Goal: Information Seeking & Learning: Learn about a topic

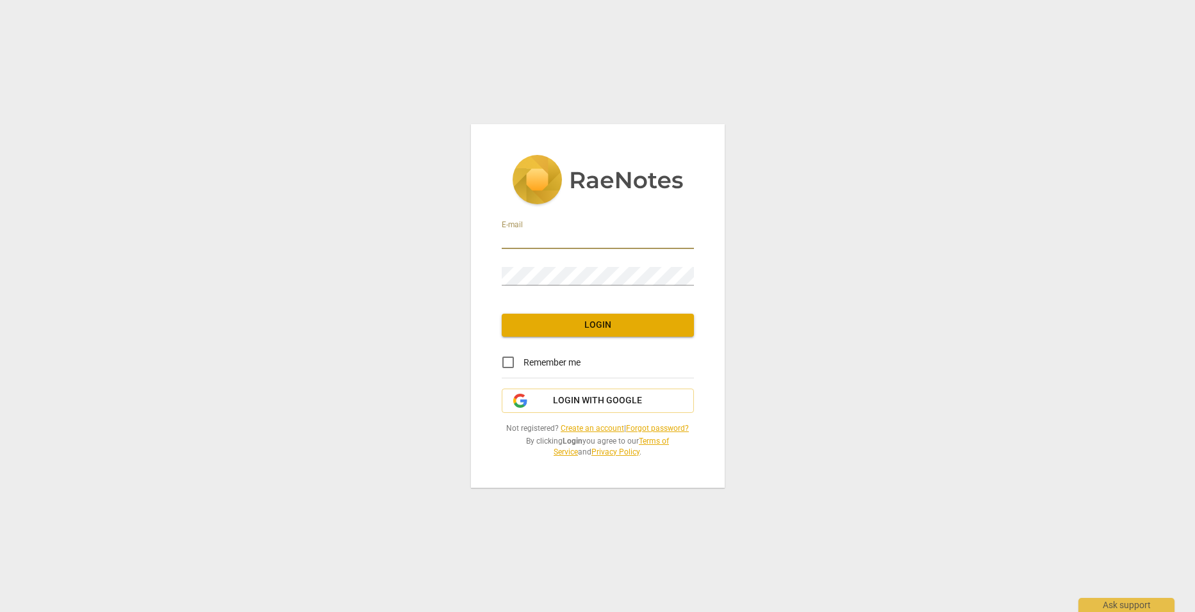
click at [557, 232] on input "email" at bounding box center [598, 240] width 192 height 19
type input "[PERSON_NAME][EMAIL_ADDRESS][DOMAIN_NAME]"
click at [596, 326] on span "Login" at bounding box center [598, 325] width 172 height 13
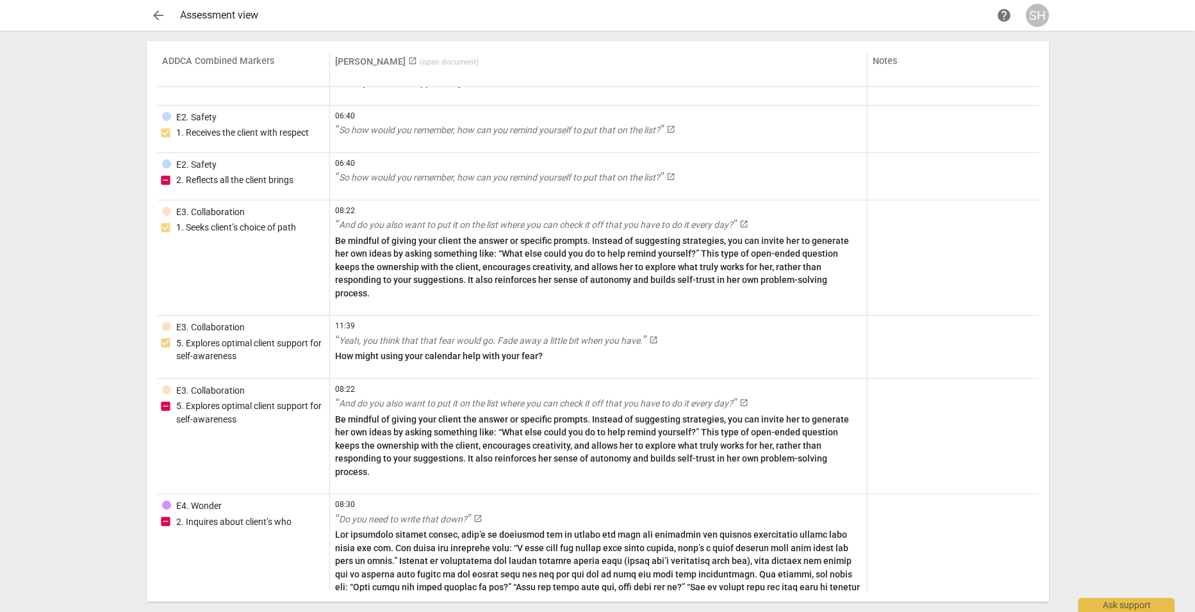
scroll to position [4243, 0]
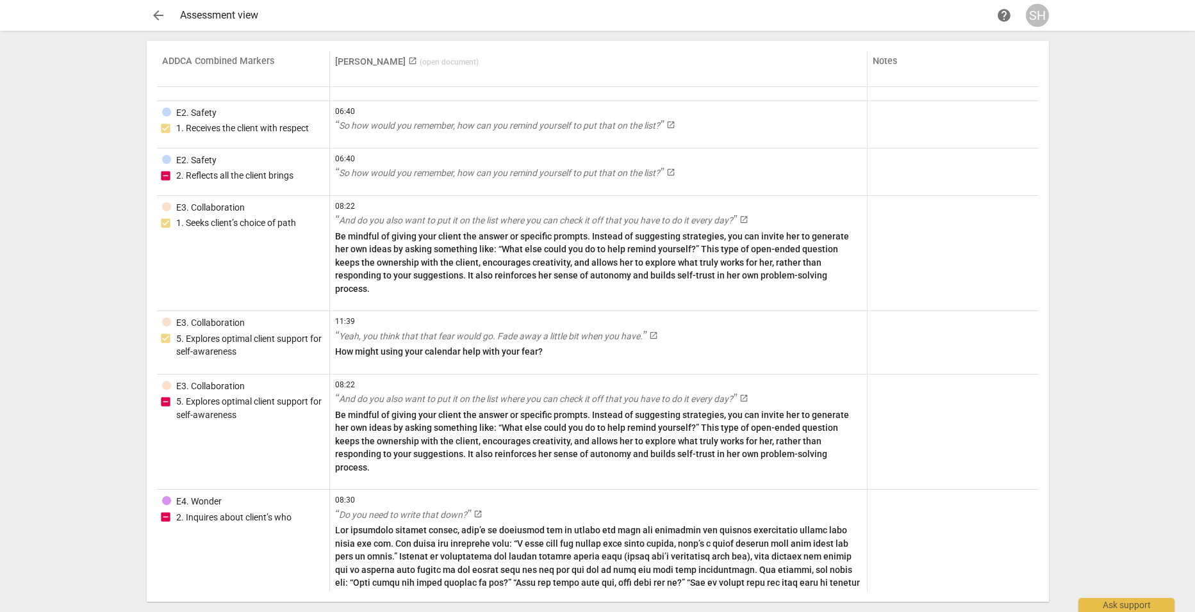
drag, startPoint x: 1038, startPoint y: 545, endPoint x: 1035, endPoint y: 525, distance: 20.0
click at [1035, 525] on div "ADDCA Combined Markers [PERSON_NAME] launch ( open document ) Notes 6. Listenin…" at bounding box center [597, 321] width 881 height 541
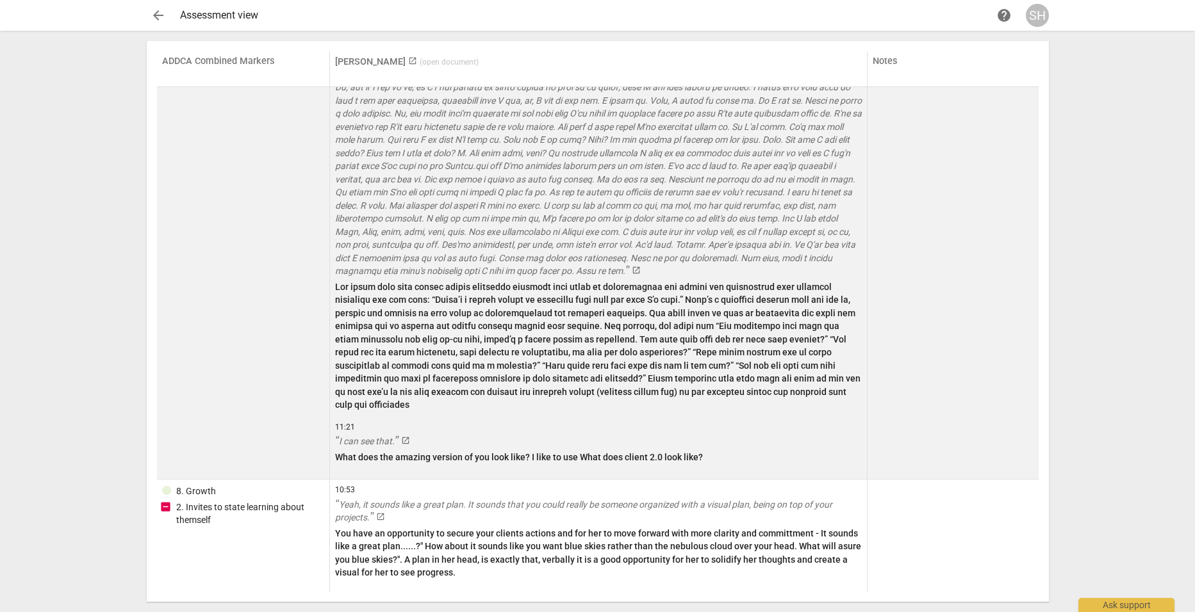
scroll to position [3090, 0]
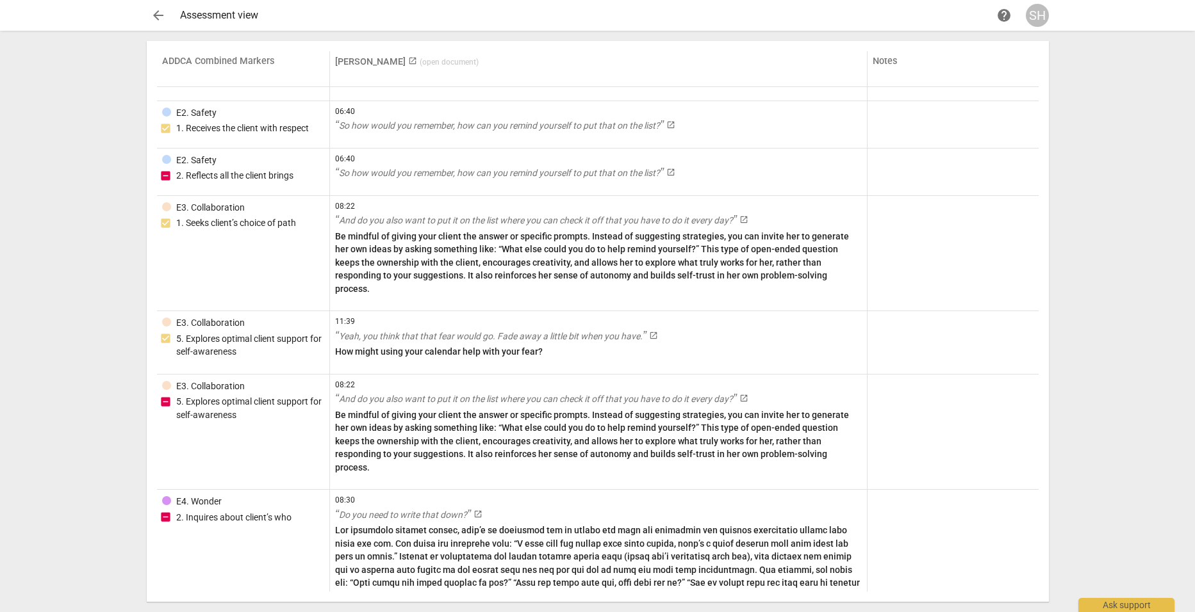
click at [886, 507] on div at bounding box center [952, 580] width 160 height 170
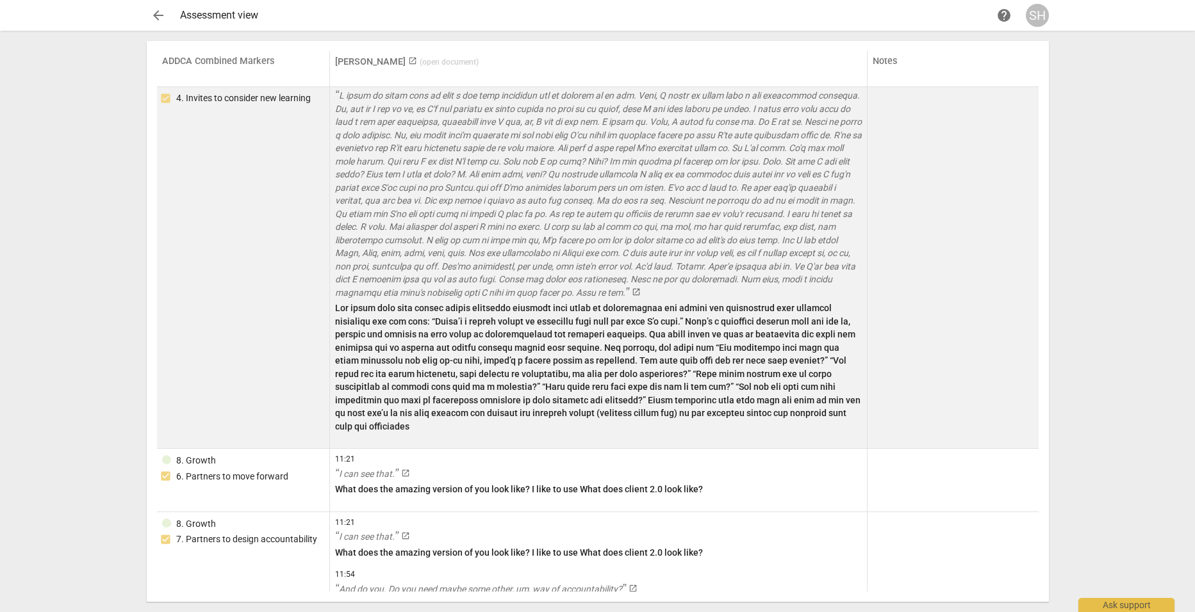
scroll to position [3410, 0]
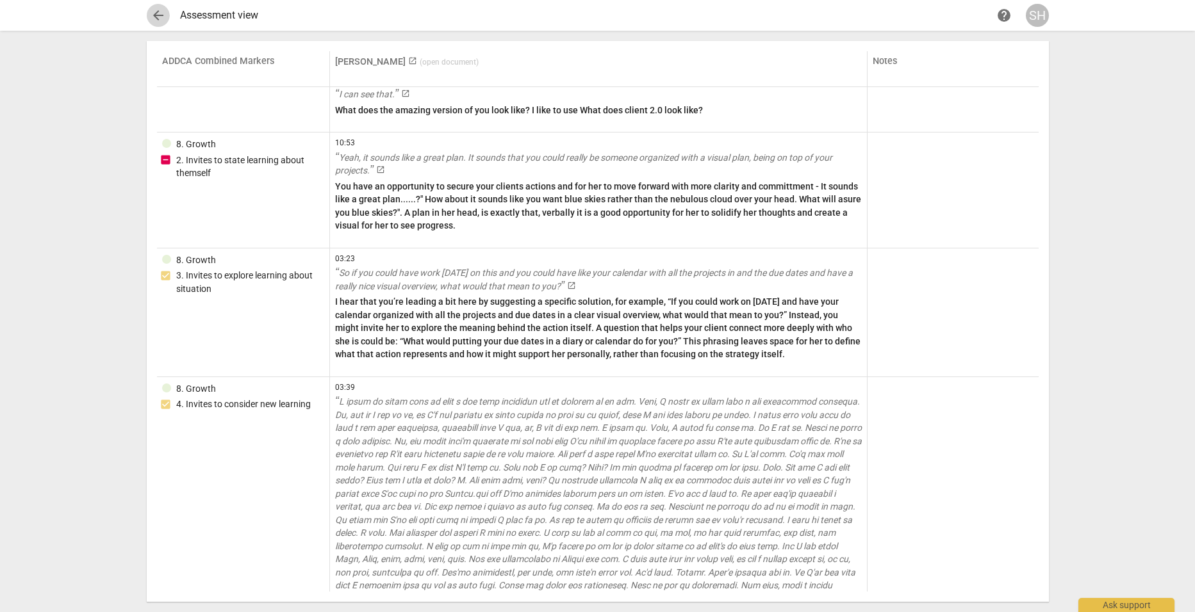
click at [156, 17] on span "arrow_back" at bounding box center [158, 15] width 15 height 15
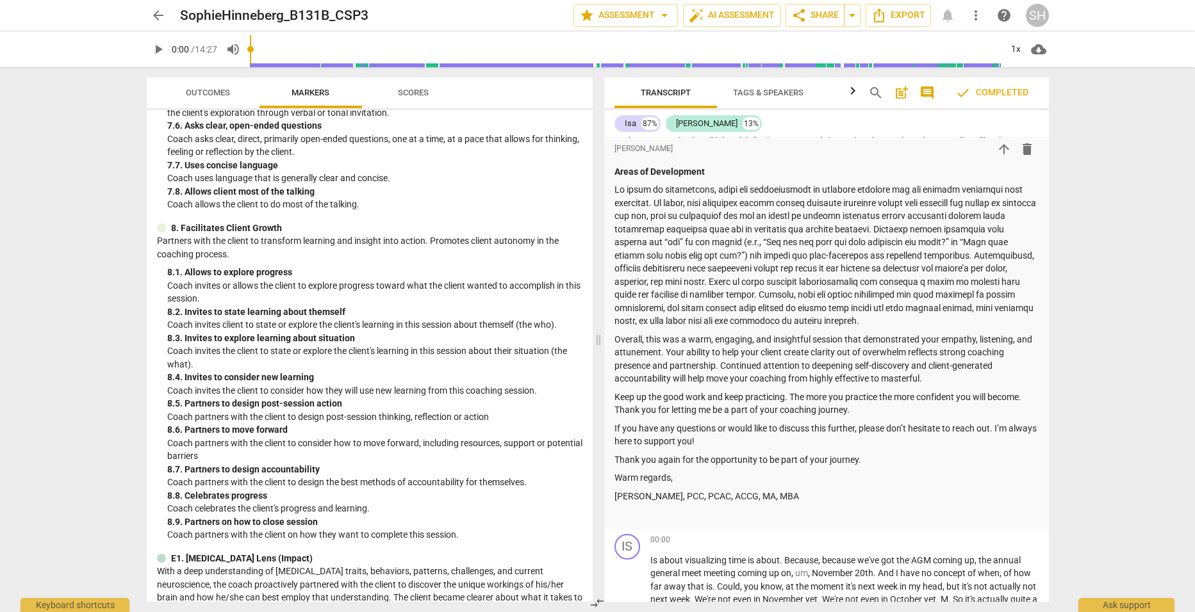
scroll to position [961, 0]
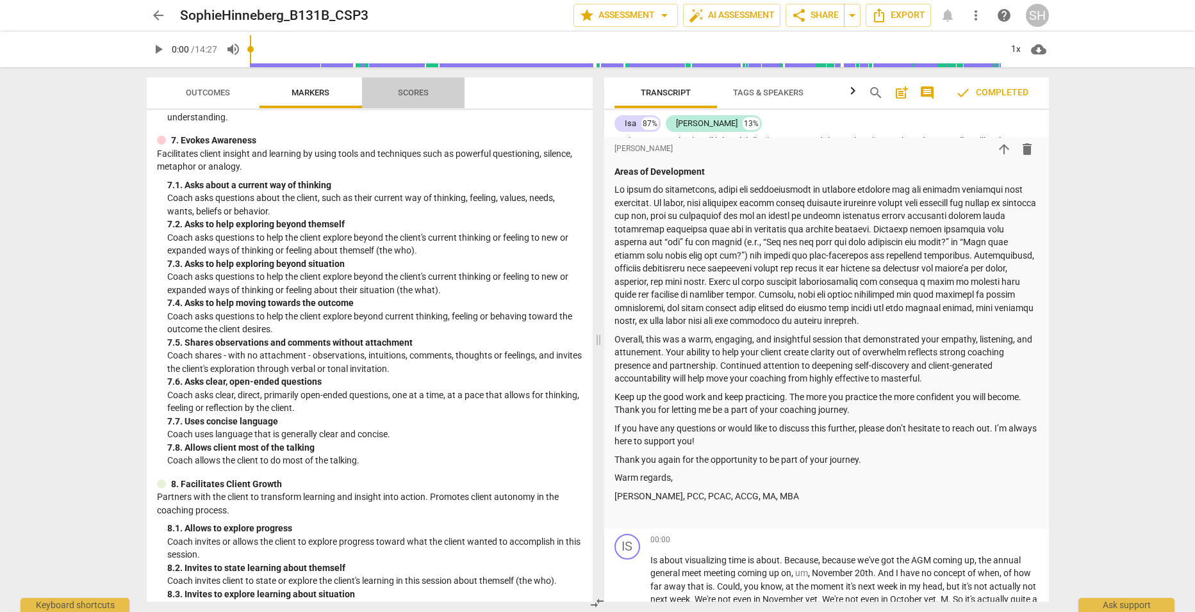
click at [409, 90] on span "Scores" at bounding box center [413, 93] width 31 height 10
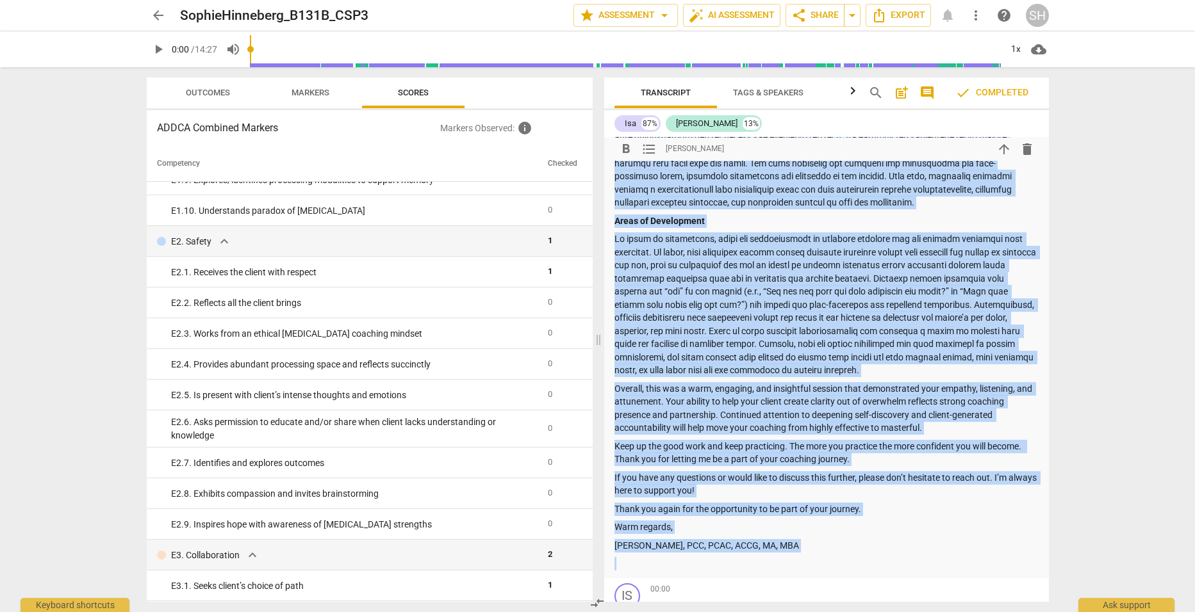
scroll to position [586, 0]
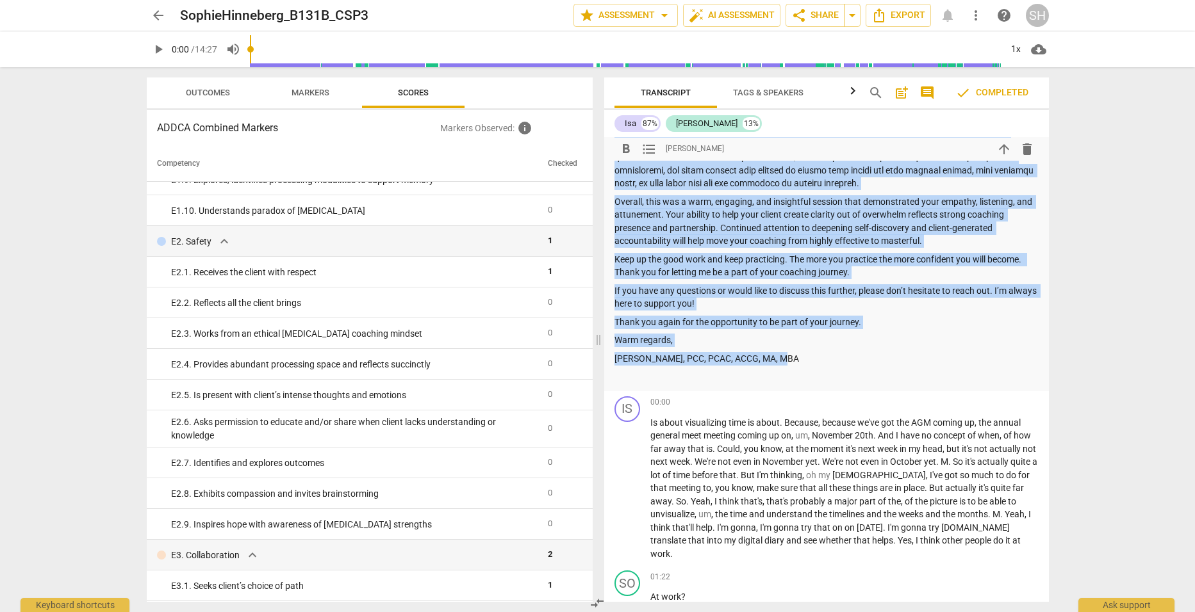
drag, startPoint x: 615, startPoint y: 318, endPoint x: 964, endPoint y: 350, distance: 350.5
click at [964, 350] on div "Summary: Dear [PERSON_NAME], Thank you for submitting your CSP3. Thank you for …" at bounding box center [826, 46] width 424 height 676
copy div "Lore Ipsumd, Sitam con adi elitseddoe temp INC8. Utlab etd mag ali enimadm ve q…"
click at [213, 91] on span "Outcomes" at bounding box center [208, 93] width 44 height 10
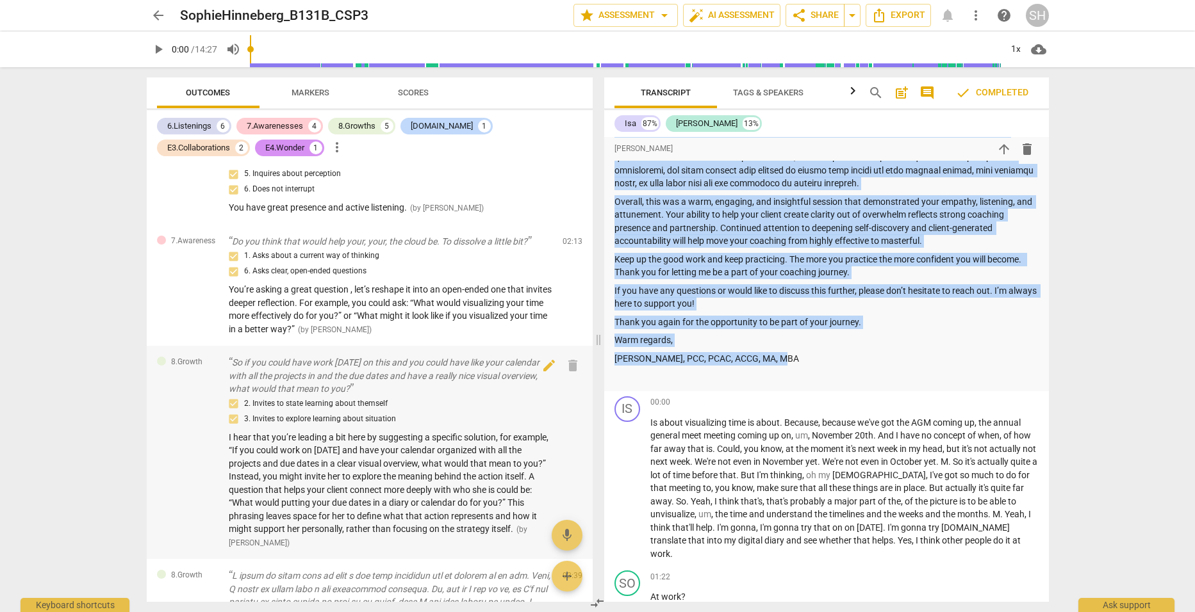
scroll to position [64, 0]
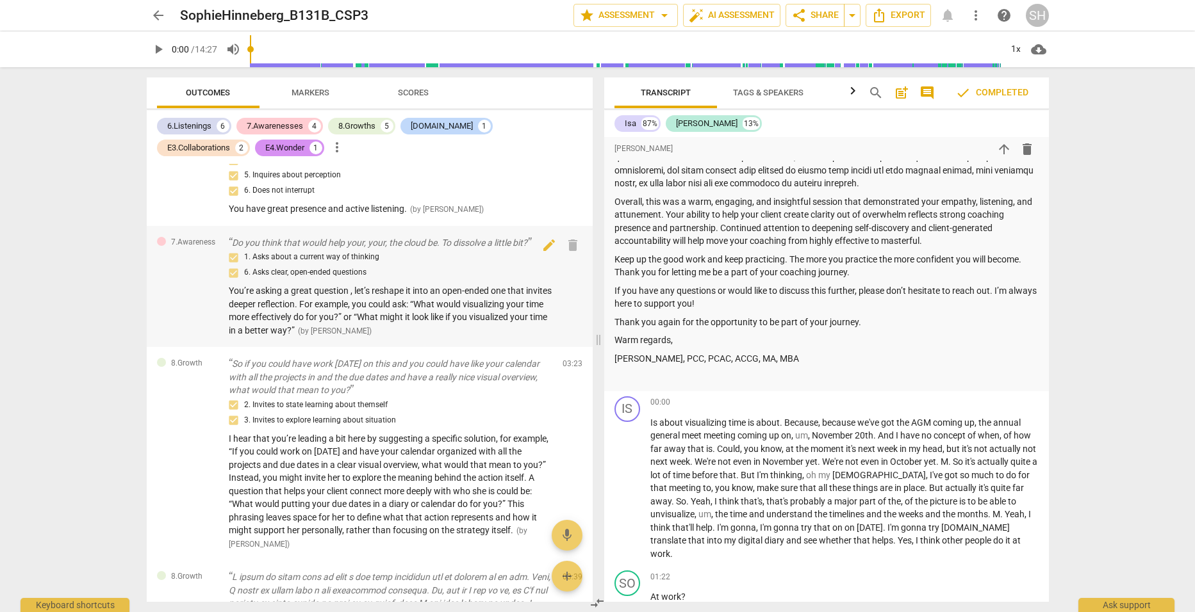
click at [273, 295] on span "You’re asking a great question , let’s reshape it into an open-ended one that i…" at bounding box center [390, 311] width 323 height 50
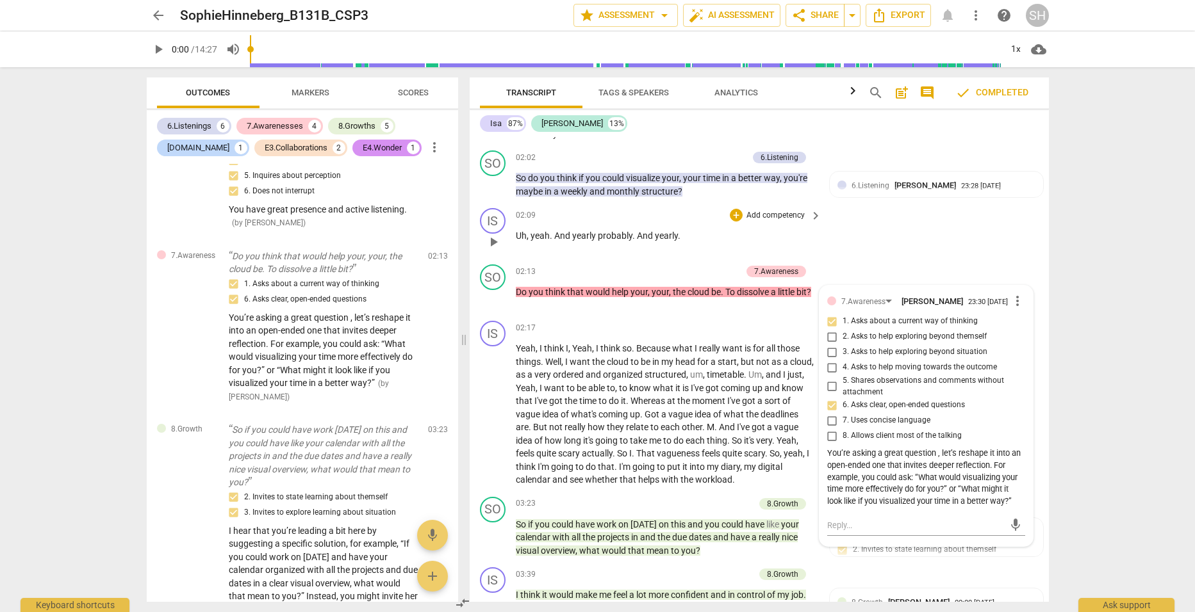
scroll to position [1129, 0]
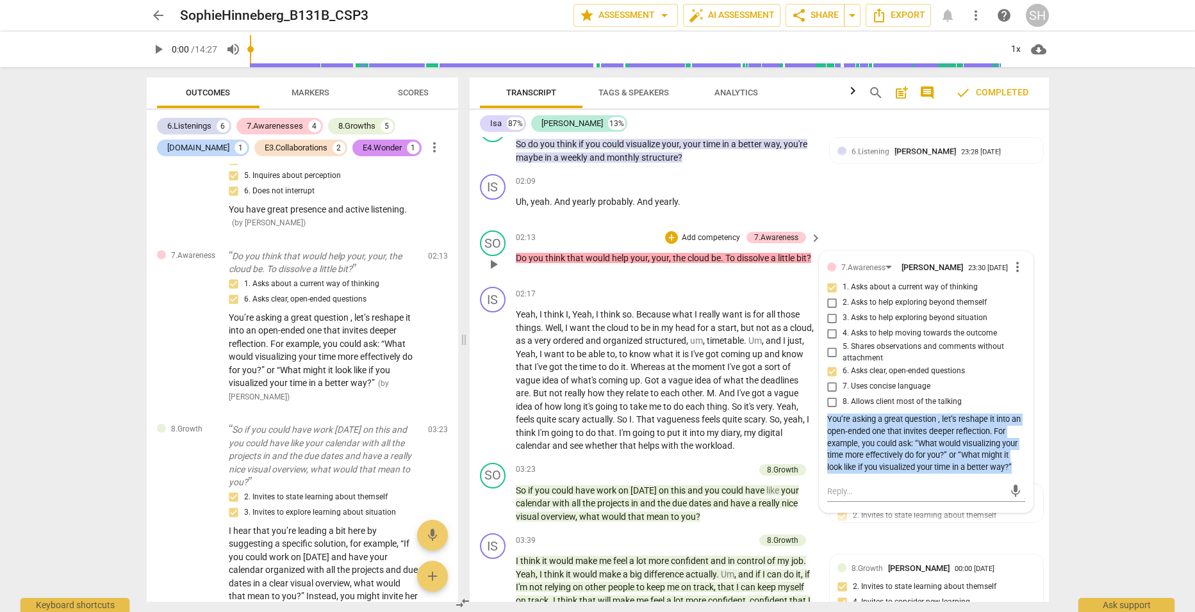
drag, startPoint x: 824, startPoint y: 405, endPoint x: 1016, endPoint y: 461, distance: 199.6
click at [1016, 461] on div "7.Awareness [PERSON_NAME] 23:30 [DATE] more_vert 1. Asks about a current way of…" at bounding box center [926, 367] width 198 height 217
drag, startPoint x: 1016, startPoint y: 461, endPoint x: 965, endPoint y: 443, distance: 54.5
copy div "You’re asking a great question , let’s reshape it into an open-ended one that i…"
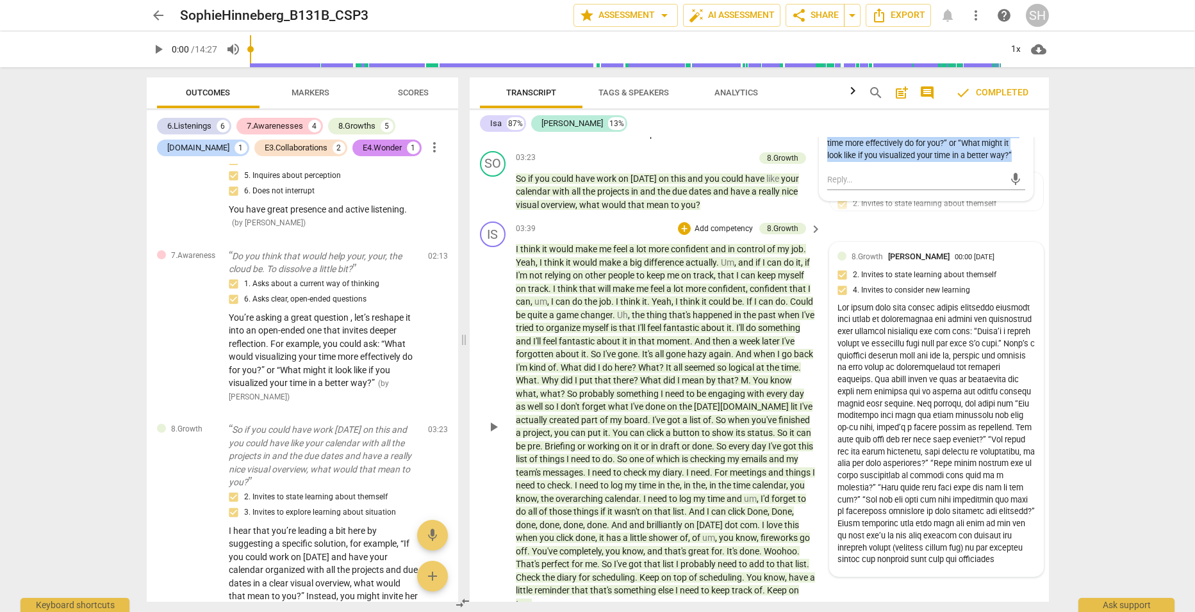
scroll to position [1514, 0]
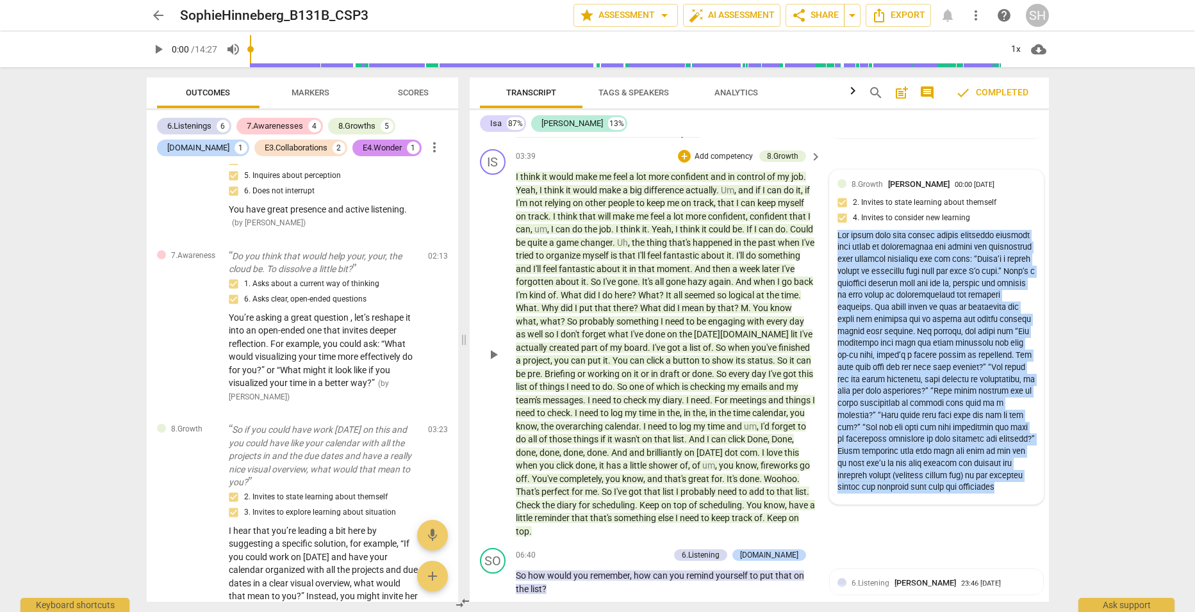
drag, startPoint x: 834, startPoint y: 224, endPoint x: 1035, endPoint y: 490, distance: 333.8
click at [1035, 490] on div "8.Growth [PERSON_NAME] 00:00 [DATE] 2. Invites to state learning about themself…" at bounding box center [935, 337] width 213 height 334
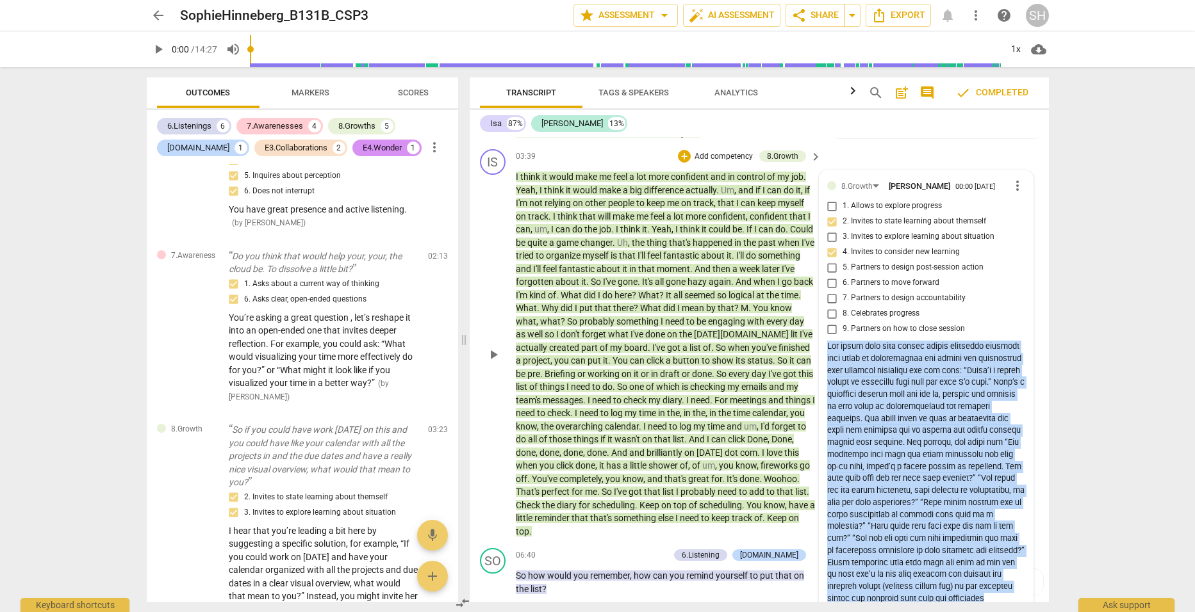
drag, startPoint x: 1035, startPoint y: 490, endPoint x: 960, endPoint y: 478, distance: 75.8
copy div "Lor ipsum dolo sita consec adipis elitseddo eiusmodt inci utlab et doloremagnaa…"
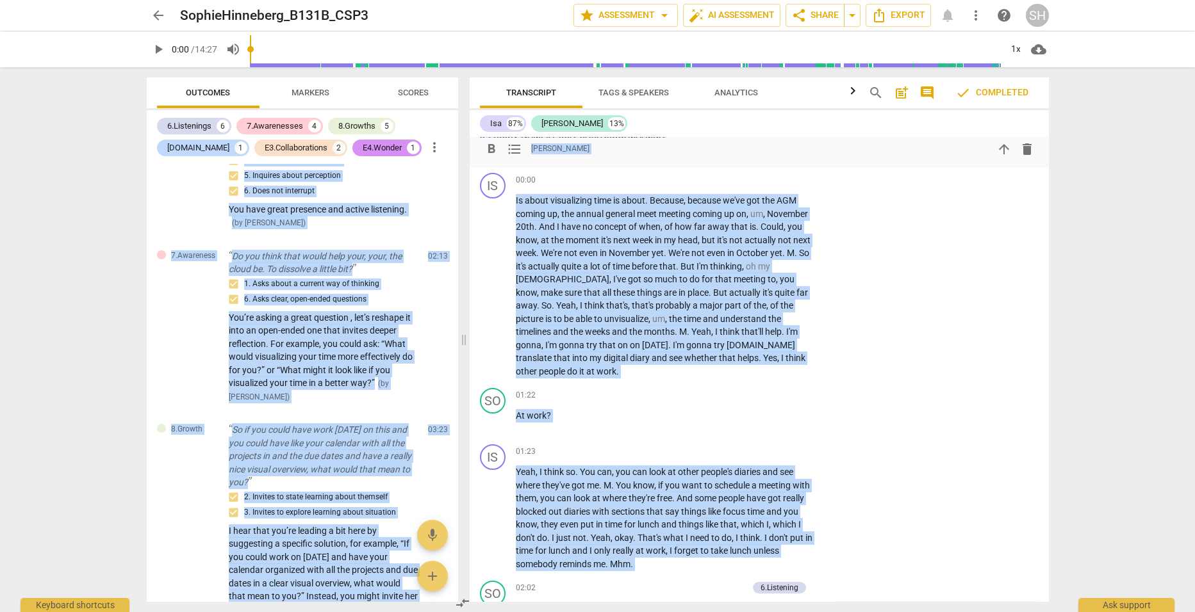
scroll to position [451, 0]
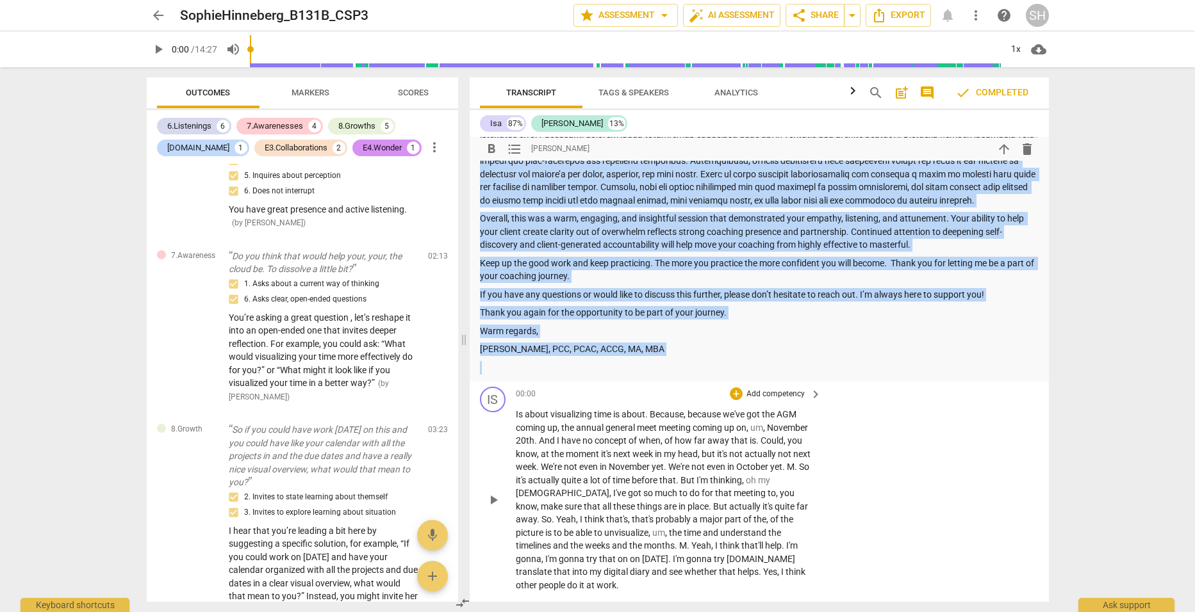
drag, startPoint x: 834, startPoint y: 428, endPoint x: 993, endPoint y: 489, distance: 170.1
click at [993, 489] on div "format_bold format_list_bulleted [PERSON_NAME] arrow_downward delete Summary: I…" at bounding box center [758, 369] width 579 height 465
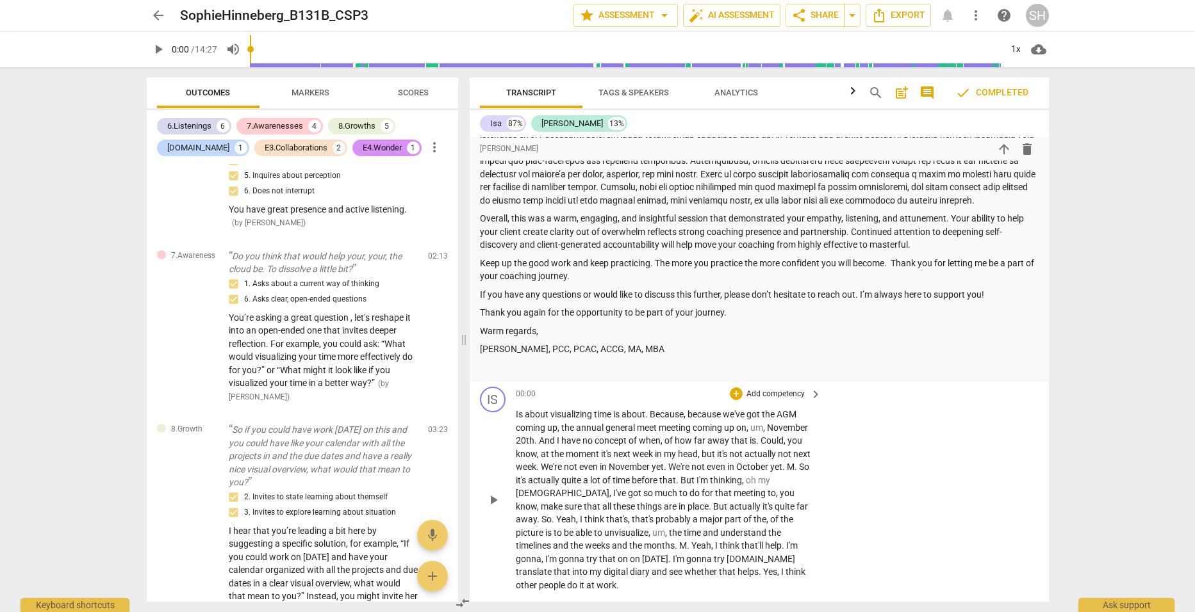
click at [955, 445] on div "IS play_arrow pause 00:00 + Add competency keyboard_arrow_right Is about visual…" at bounding box center [758, 489] width 579 height 215
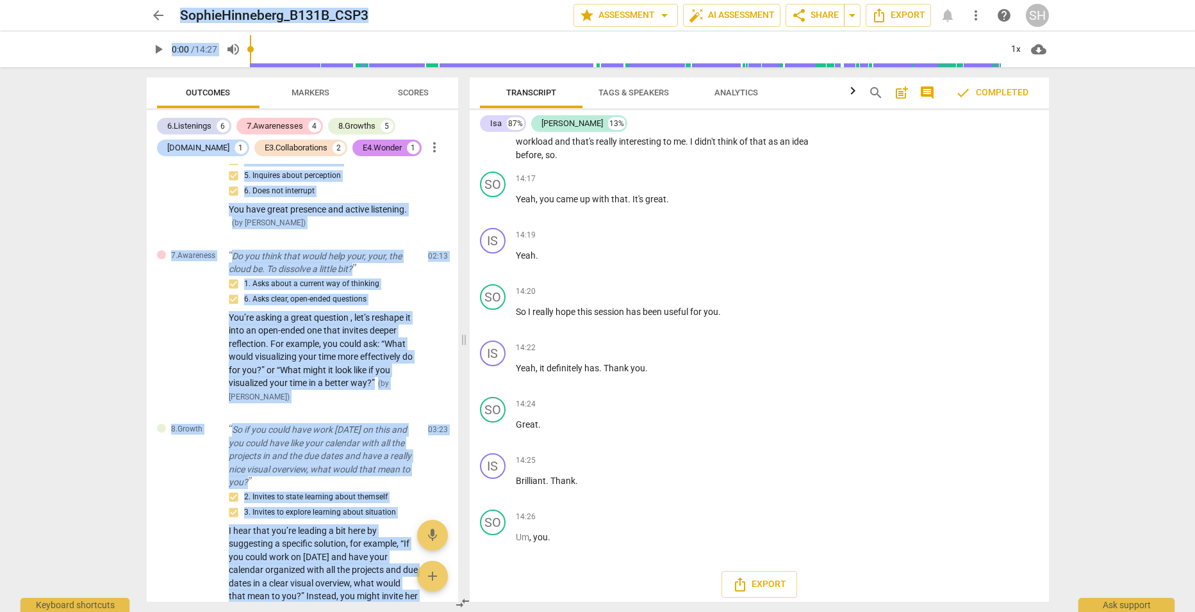
scroll to position [4546, 0]
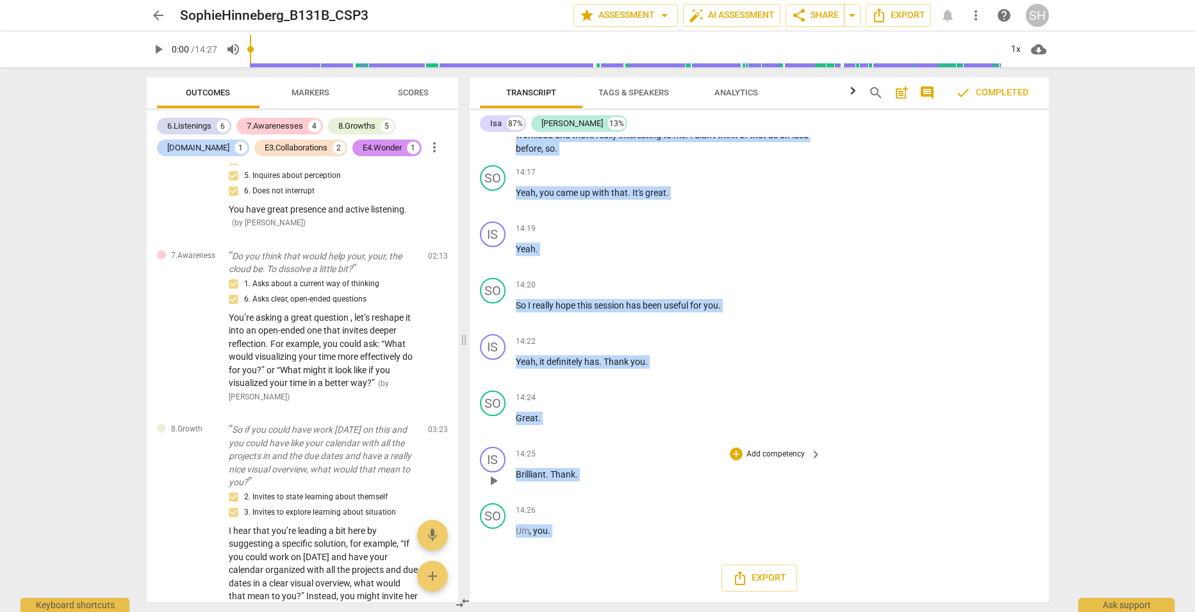
drag, startPoint x: 834, startPoint y: 322, endPoint x: 995, endPoint y: 473, distance: 221.1
click at [995, 473] on div "format_bold format_list_bulleted [PERSON_NAME] arrow_downward delete Summary: I…" at bounding box center [758, 369] width 579 height 465
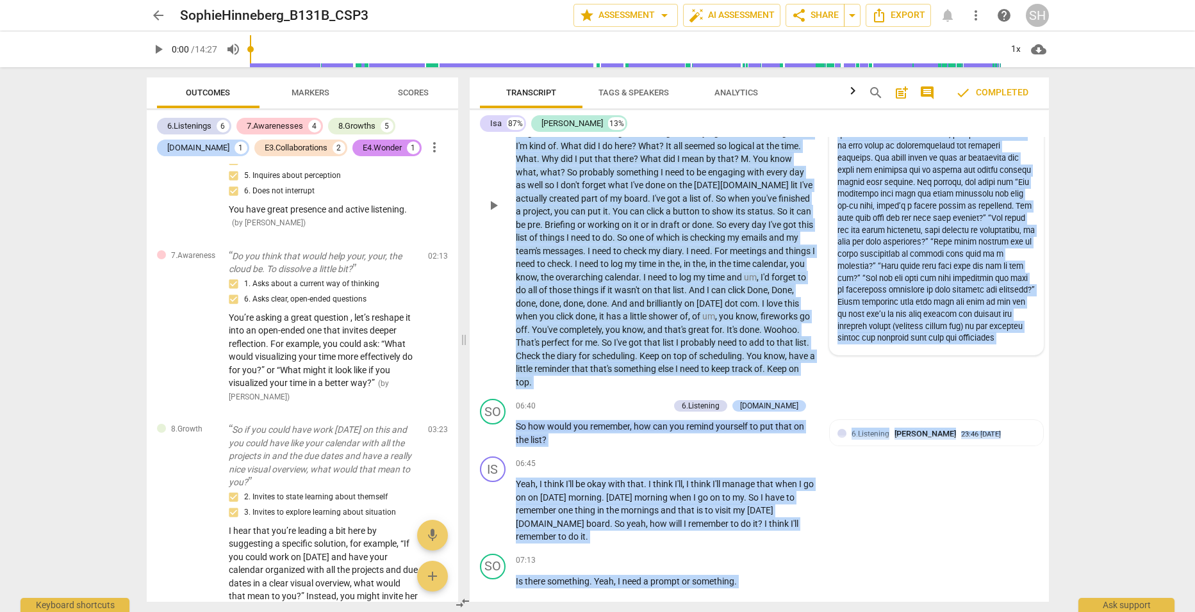
scroll to position [1665, 0]
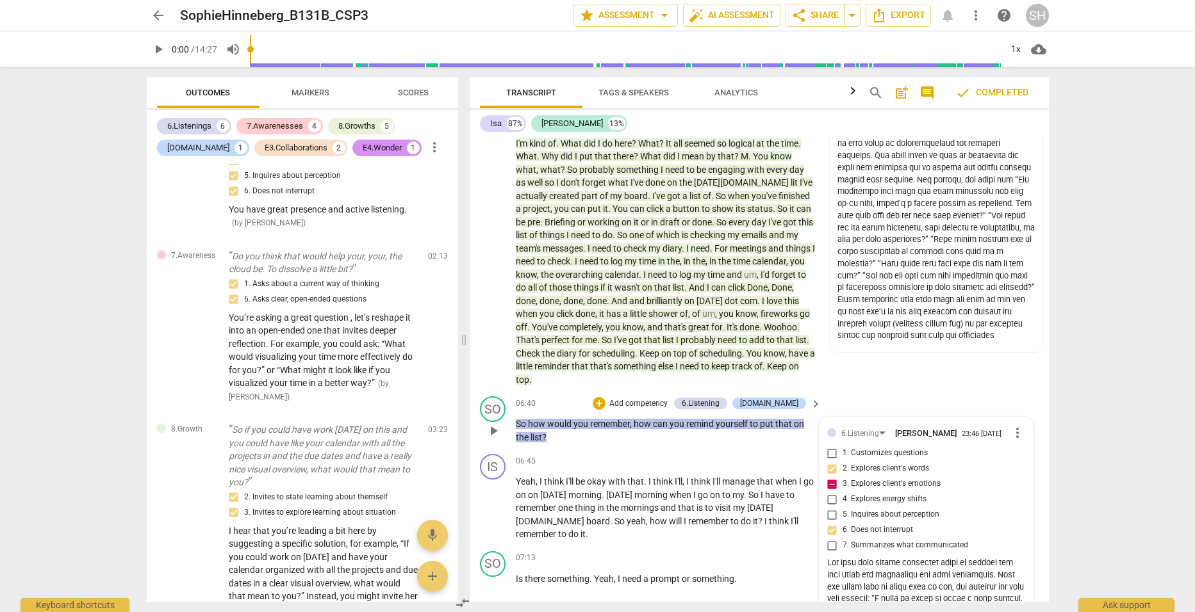
click at [904, 391] on div "SO play_arrow pause 06:40 + Add competency 6.Listening [DOMAIN_NAME] keyboard_a…" at bounding box center [758, 420] width 579 height 58
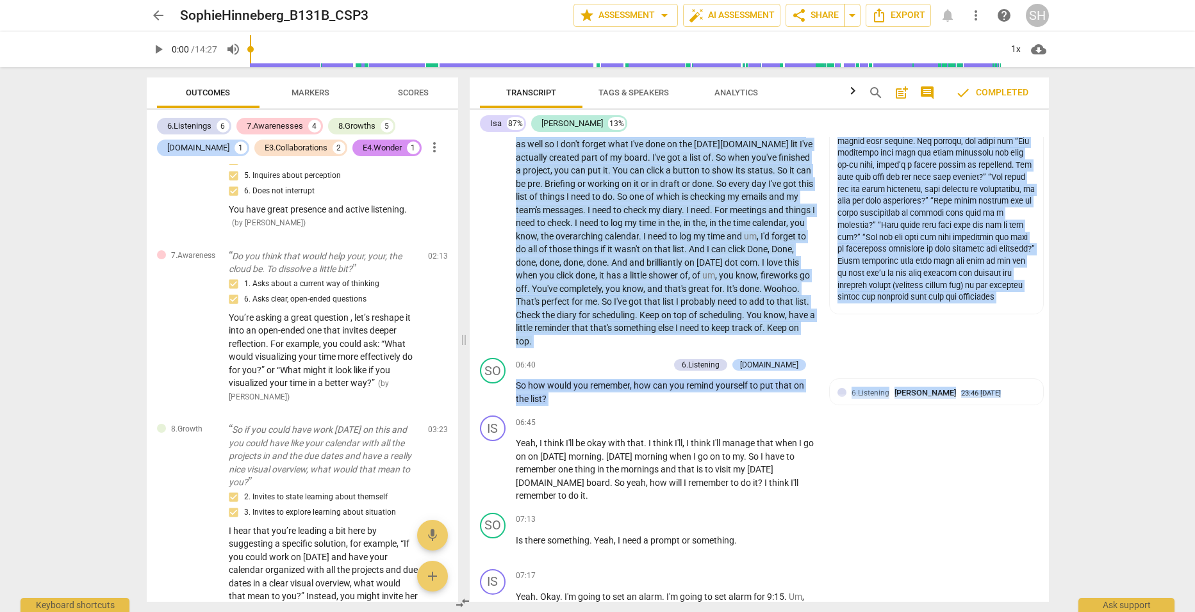
scroll to position [1438, 0]
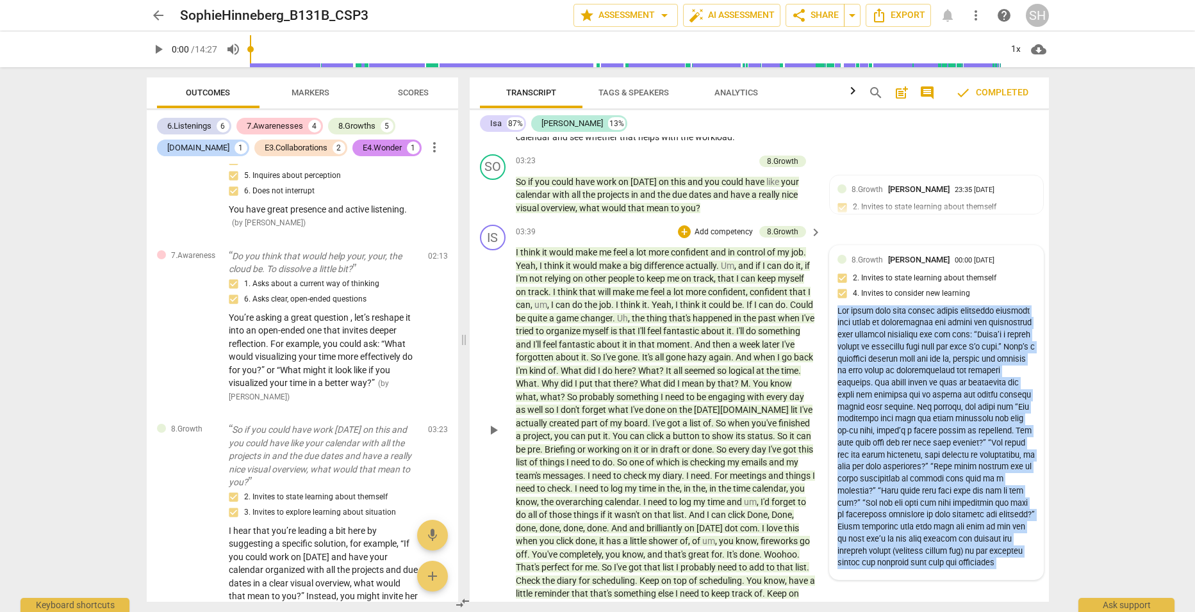
drag, startPoint x: 834, startPoint y: 487, endPoint x: 831, endPoint y: 296, distance: 190.9
click at [831, 296] on div "format_bold format_list_bulleted [PERSON_NAME] arrow_downward delete Summary: I…" at bounding box center [758, 369] width 579 height 465
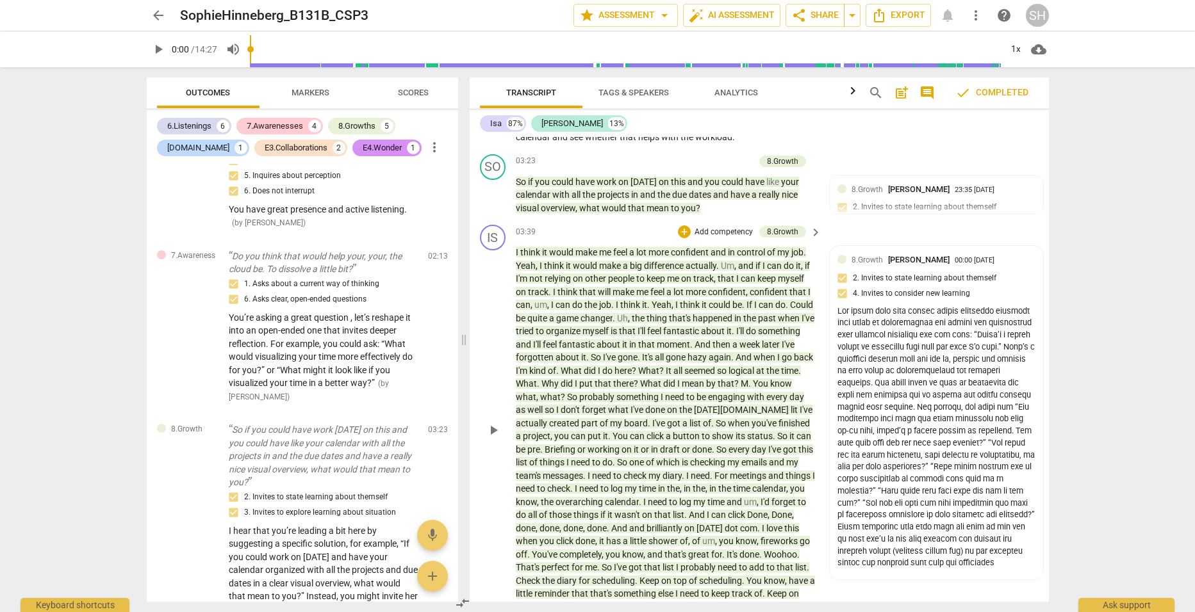
click at [894, 584] on div "IS play_arrow pause 03:39 + Add competency 8.Growth keyboard_arrow_right I thin…" at bounding box center [758, 419] width 579 height 399
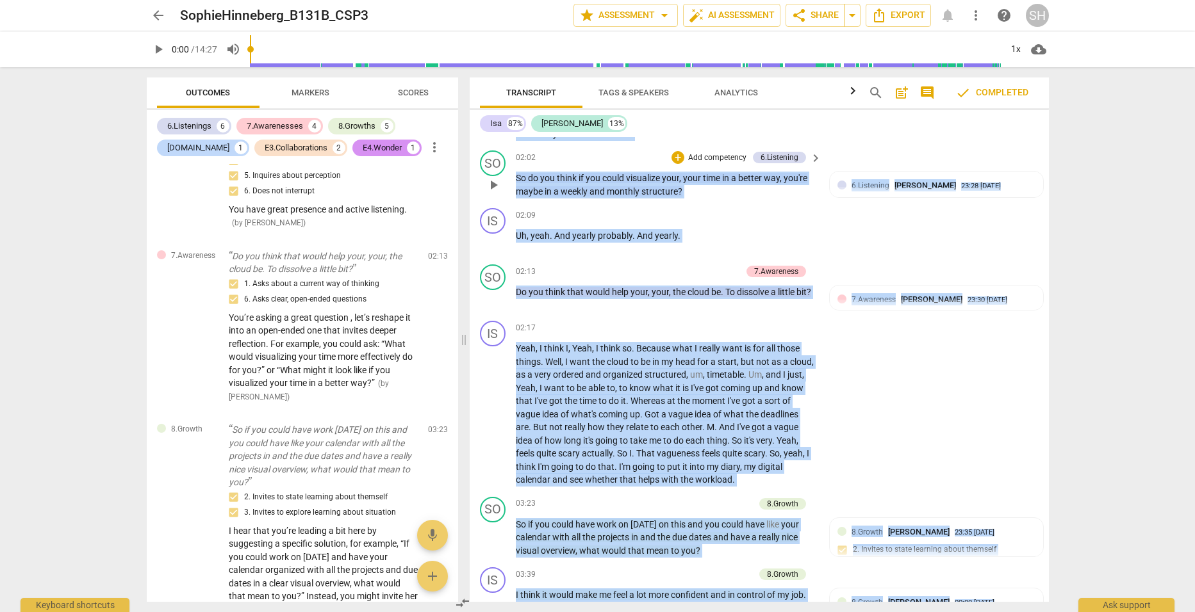
scroll to position [994, 0]
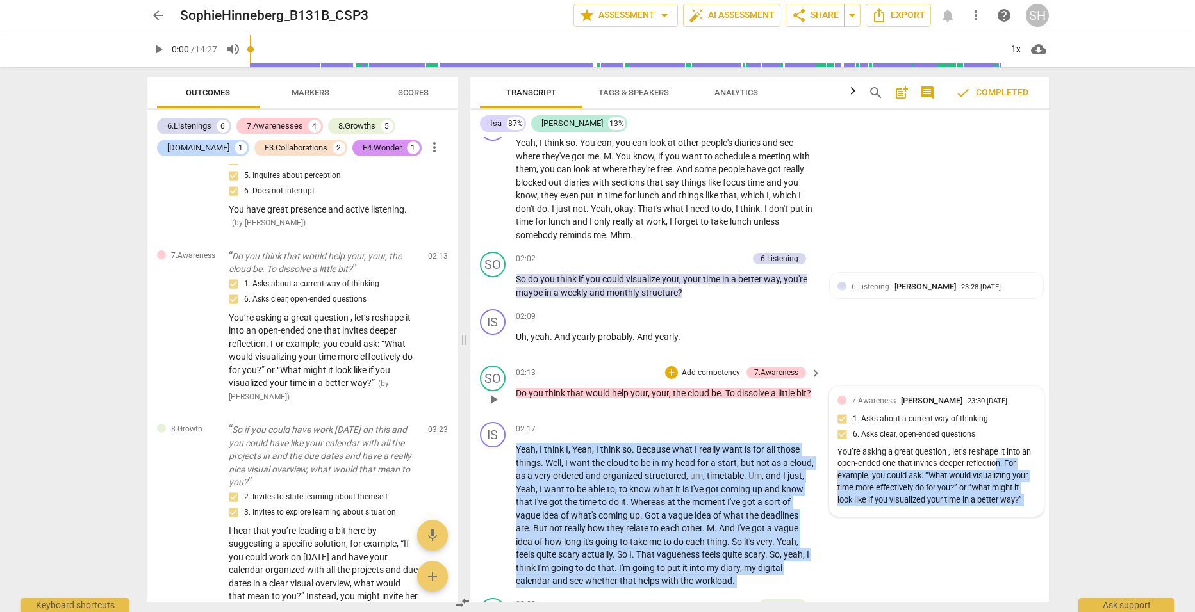
drag, startPoint x: 837, startPoint y: 327, endPoint x: 996, endPoint y: 452, distance: 202.6
click at [996, 452] on div "format_bold format_list_bulleted [PERSON_NAME] arrow_downward delete Summary: I…" at bounding box center [758, 369] width 579 height 465
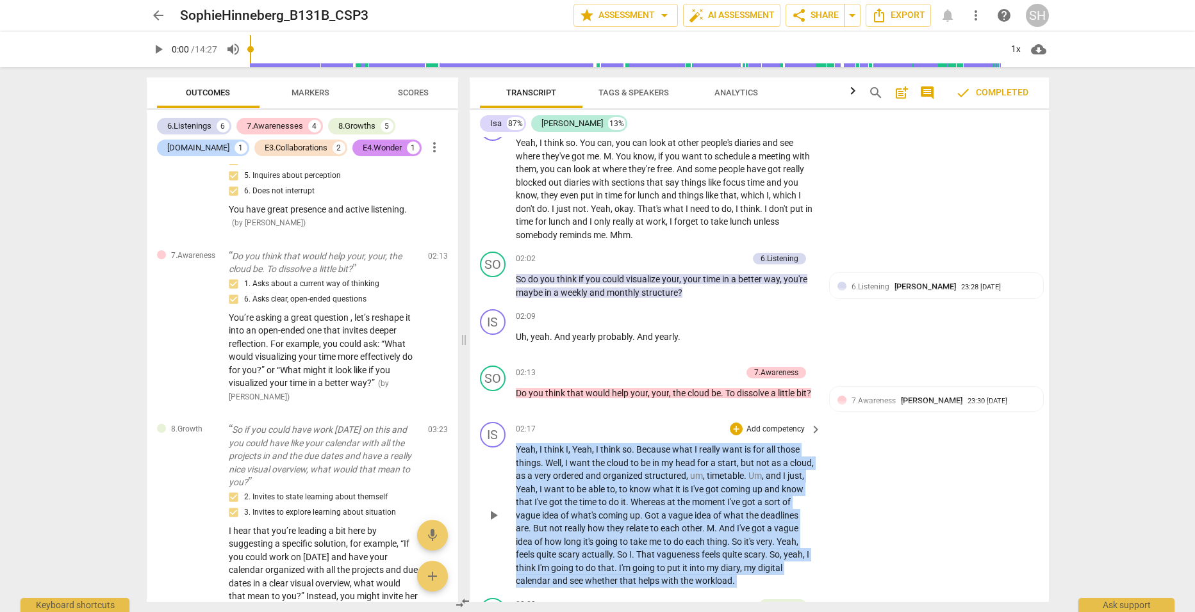
drag, startPoint x: 996, startPoint y: 452, endPoint x: 936, endPoint y: 541, distance: 107.1
click at [936, 541] on div "IS play_arrow pause 02:17 + Add competency keyboard_arrow_right Yeah , I think …" at bounding box center [758, 505] width 579 height 176
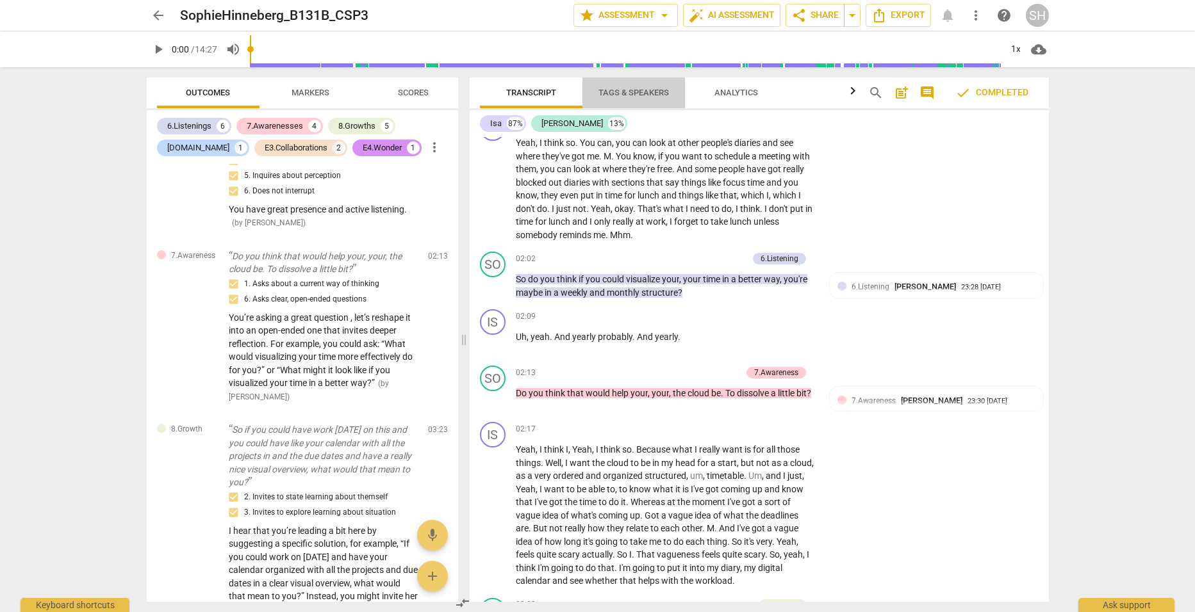
click at [626, 90] on span "Tags & Speakers" at bounding box center [633, 93] width 70 height 10
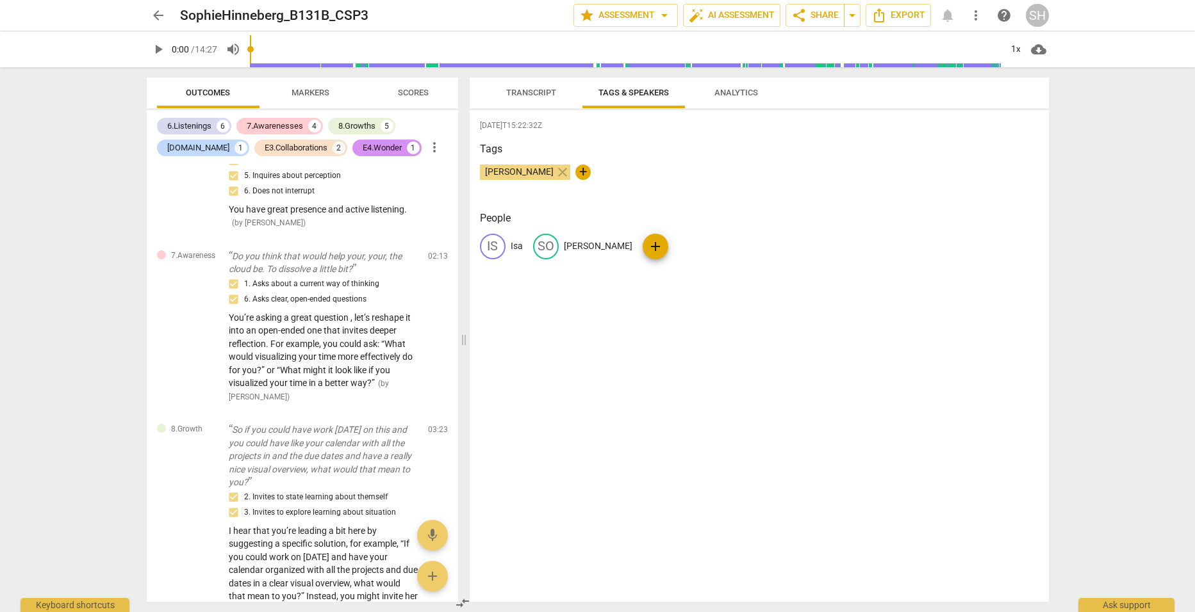
click at [752, 86] on span "Analytics" at bounding box center [736, 93] width 74 height 17
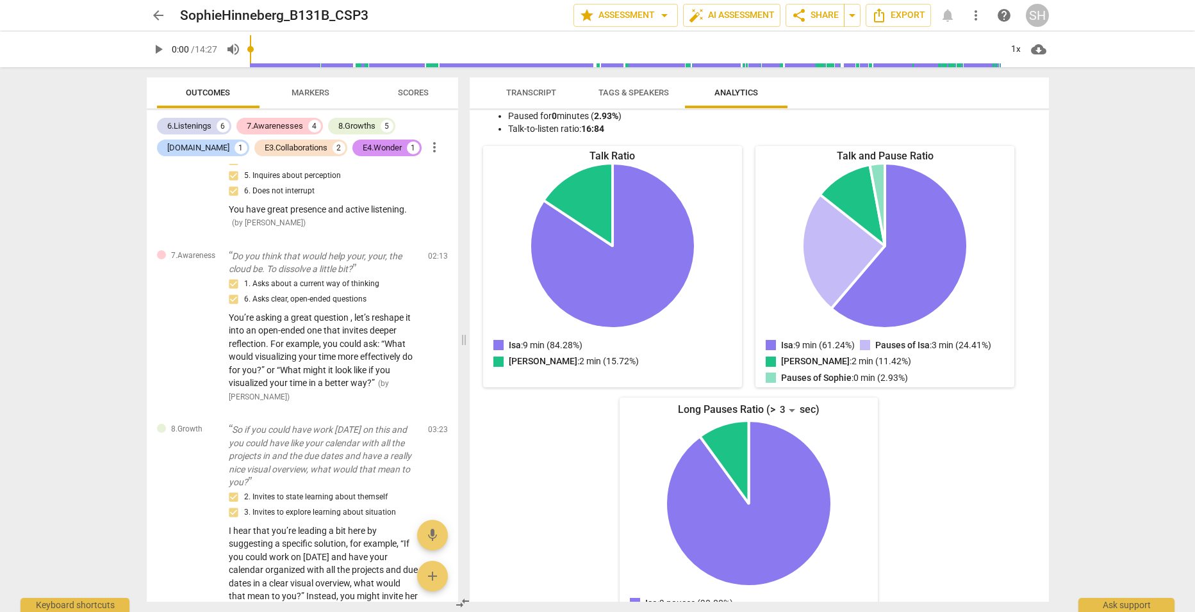
scroll to position [0, 0]
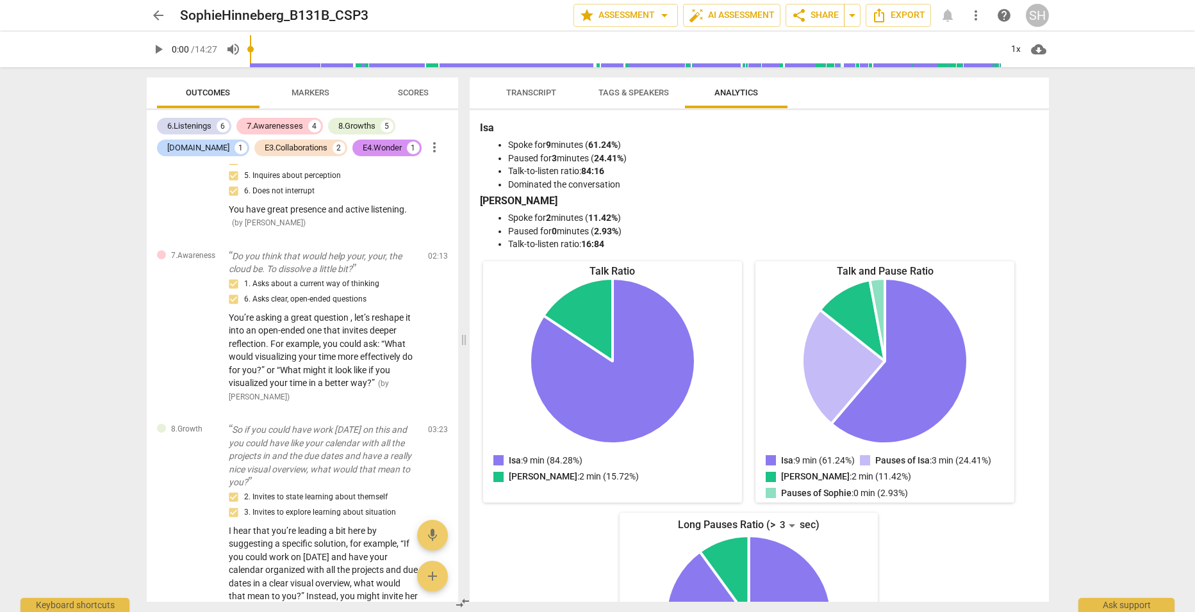
click at [521, 94] on span "Transcript" at bounding box center [531, 93] width 50 height 10
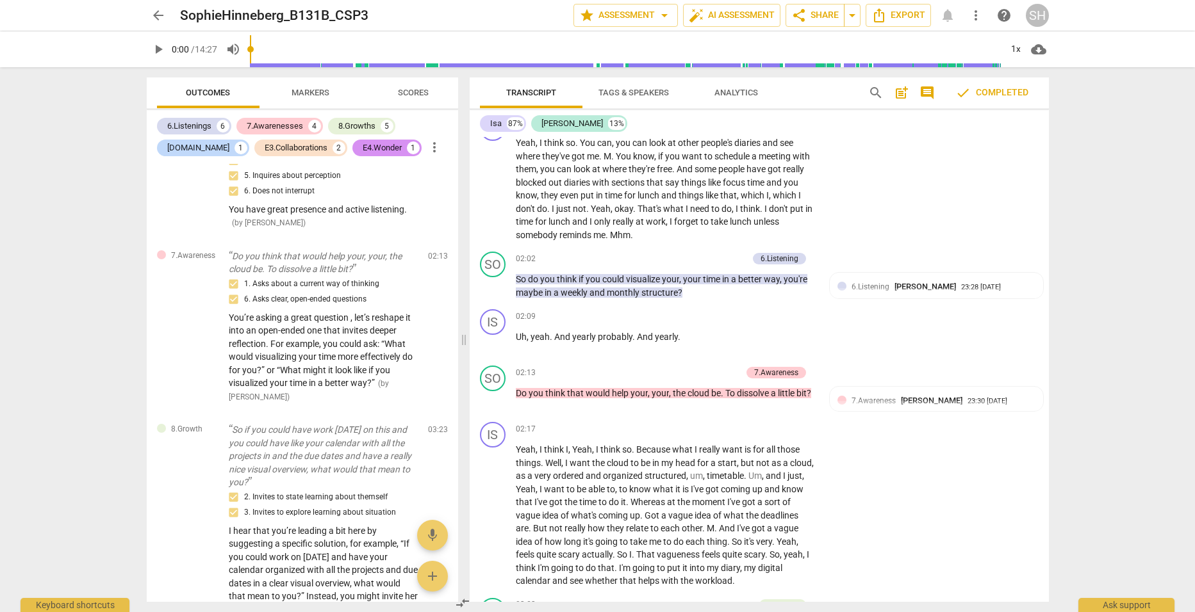
click at [623, 93] on span "Tags & Speakers" at bounding box center [633, 93] width 70 height 10
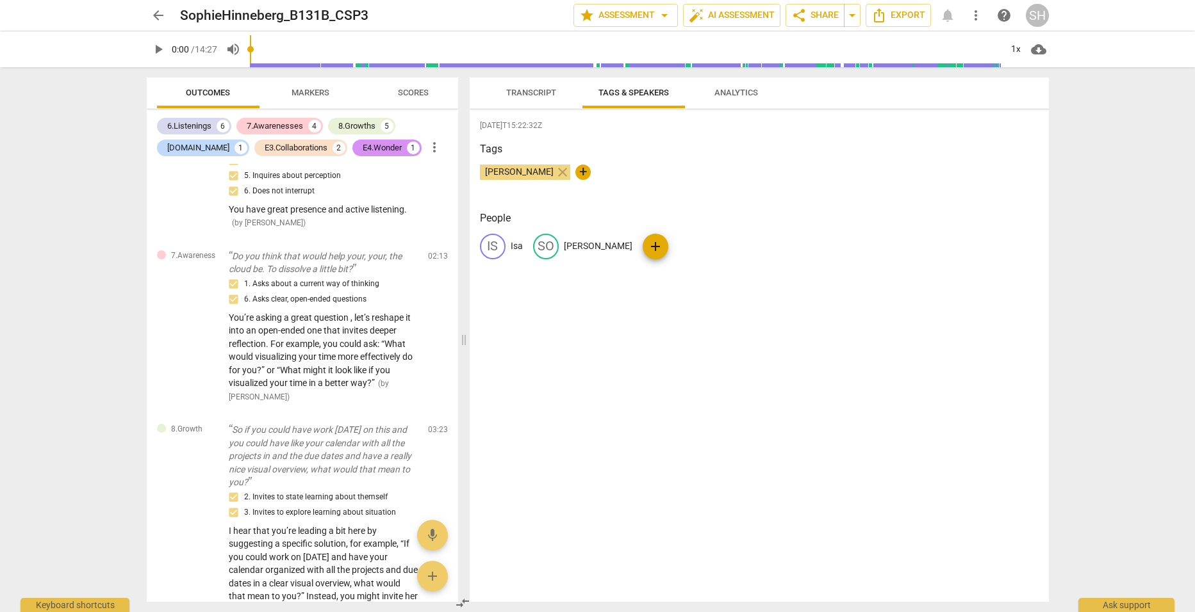
click at [416, 86] on span "Scores" at bounding box center [412, 93] width 61 height 17
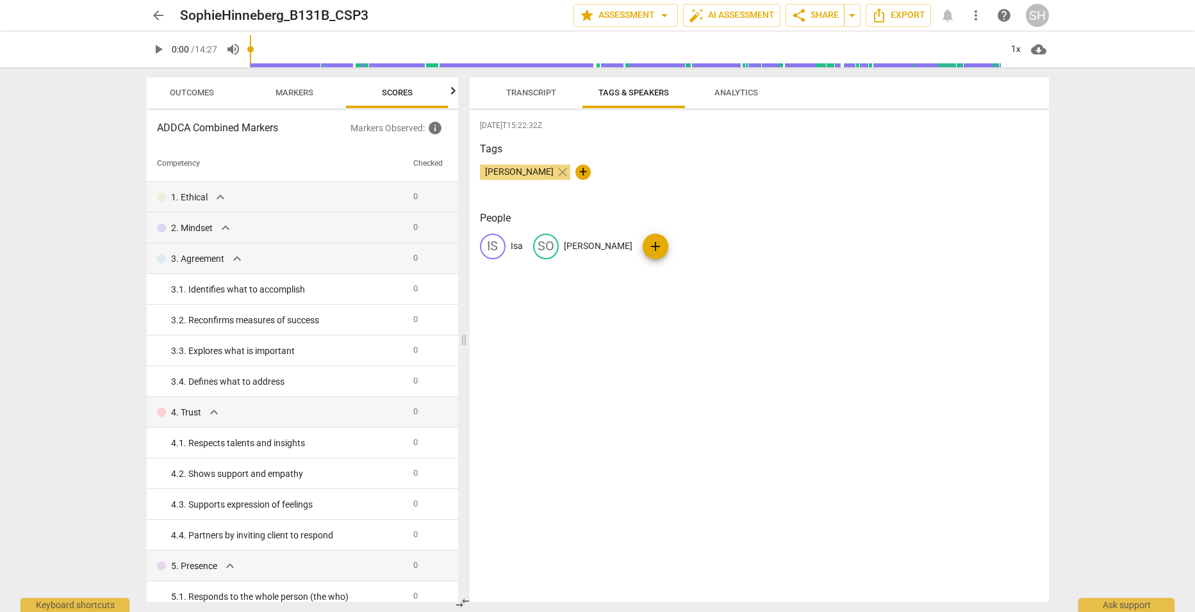
scroll to position [0, 17]
click at [306, 92] on span "Markers" at bounding box center [294, 93] width 38 height 10
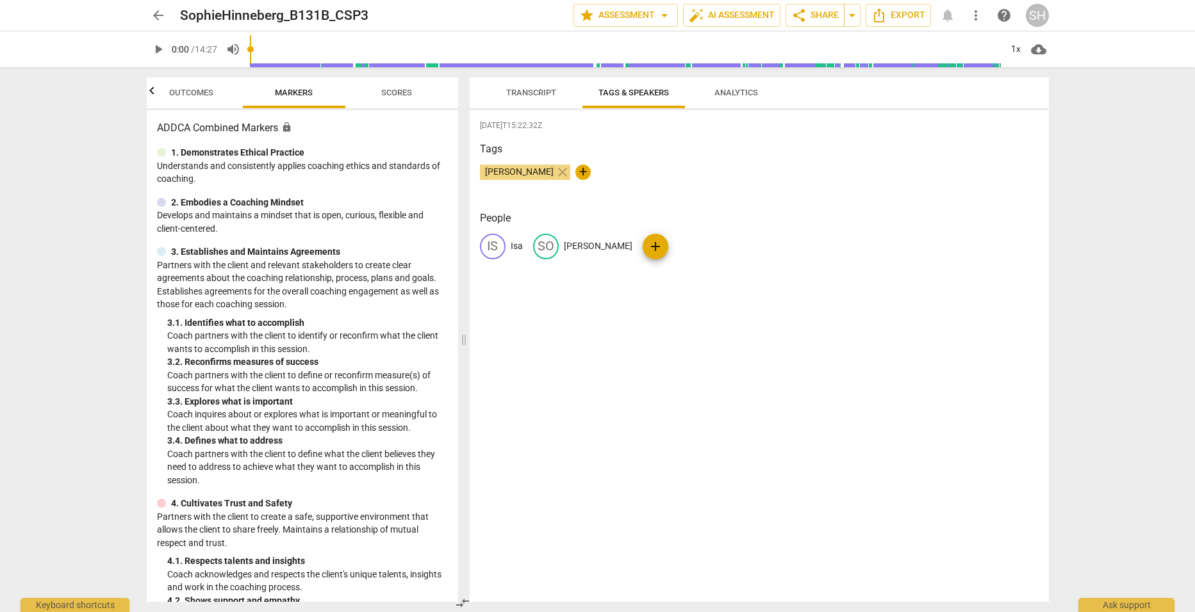
click at [185, 86] on span "Outcomes" at bounding box center [191, 93] width 75 height 17
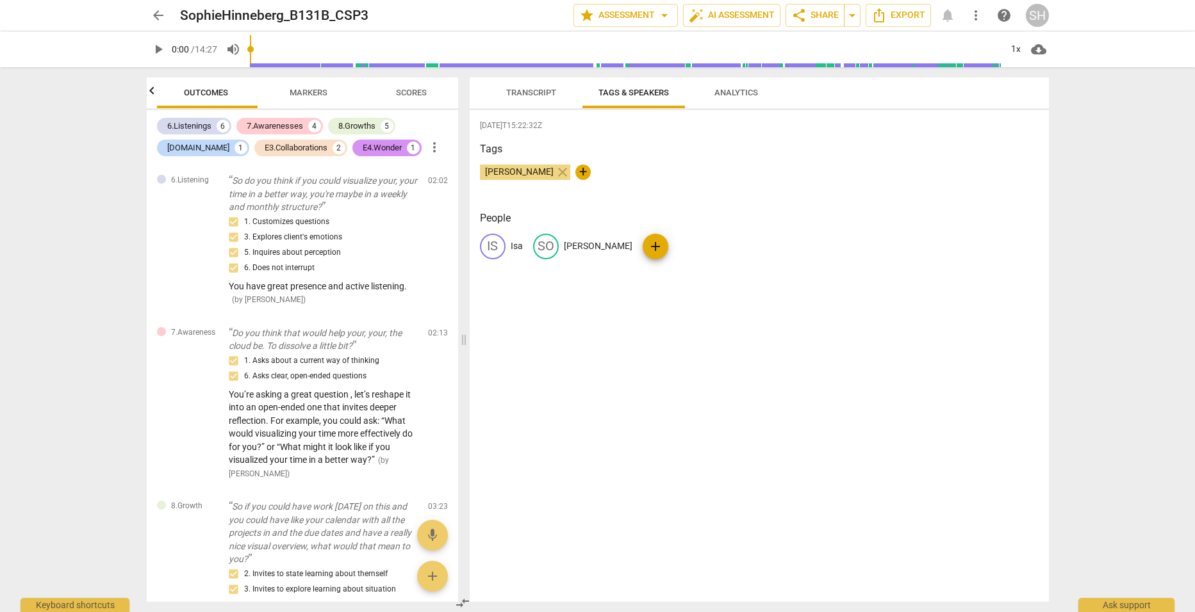
scroll to position [0, 0]
click at [865, 466] on div "[DATE]T15:22:32Z Tags [PERSON_NAME] close + People IS [PERSON_NAME] add" at bounding box center [758, 356] width 579 height 492
click at [911, 449] on div "[DATE]T15:22:32Z Tags [PERSON_NAME] close + People IS [PERSON_NAME] add" at bounding box center [758, 356] width 579 height 492
click at [519, 97] on span "Transcript" at bounding box center [531, 93] width 50 height 10
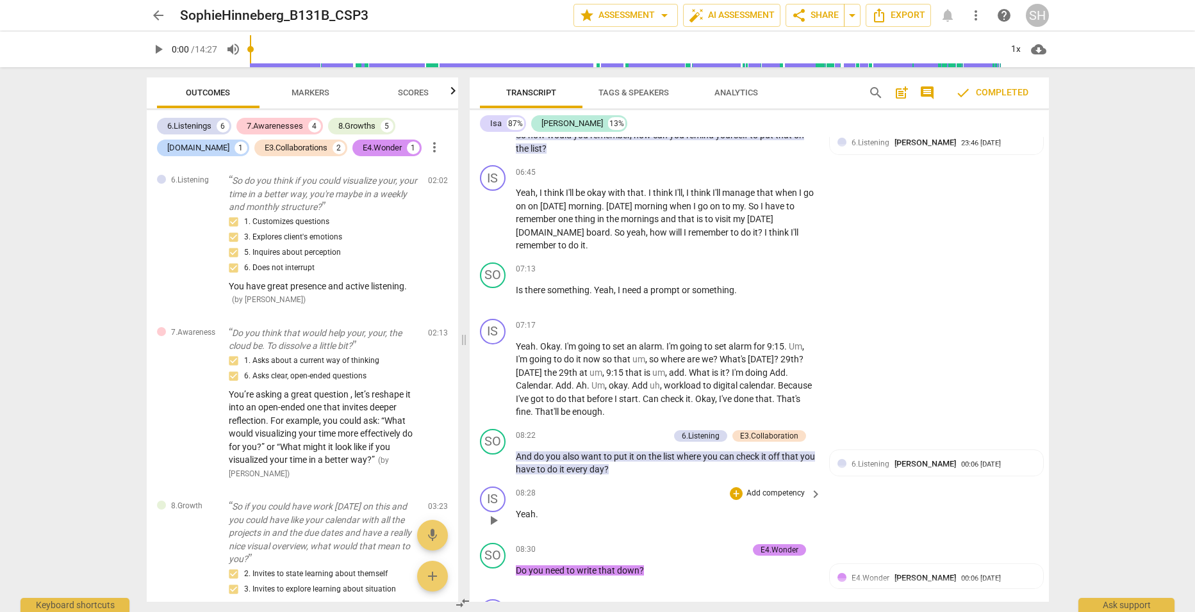
scroll to position [1955, 0]
click at [1186, 362] on div "arrow_back SophieHinneberg_B131B_CSP3 edit star Assessment arrow_drop_down auto…" at bounding box center [597, 306] width 1195 height 612
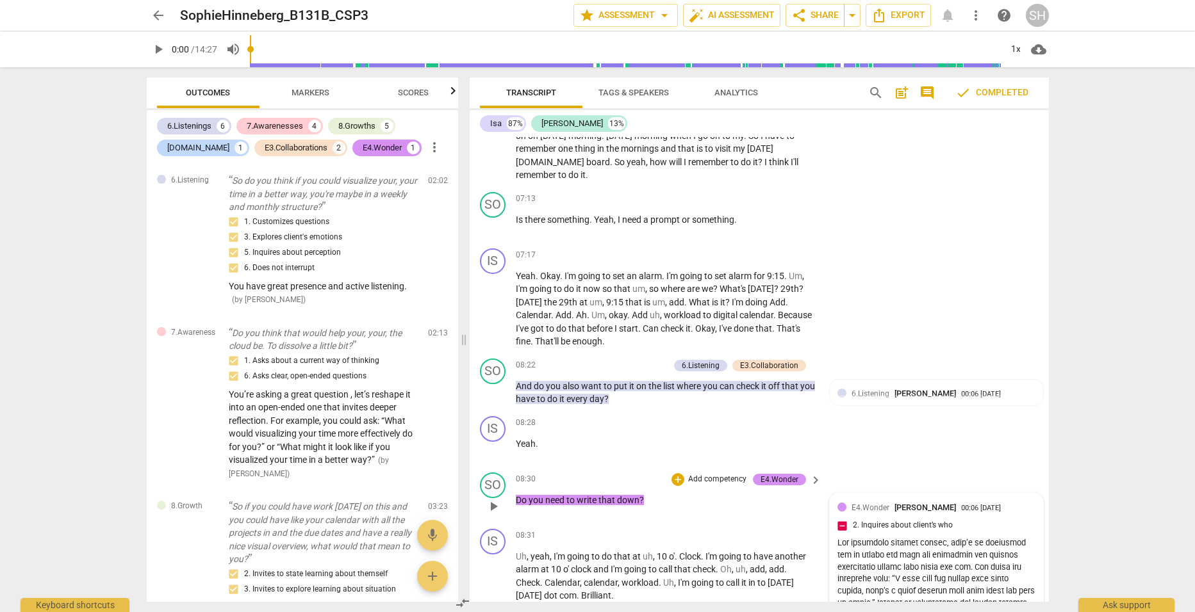
scroll to position [2339, 0]
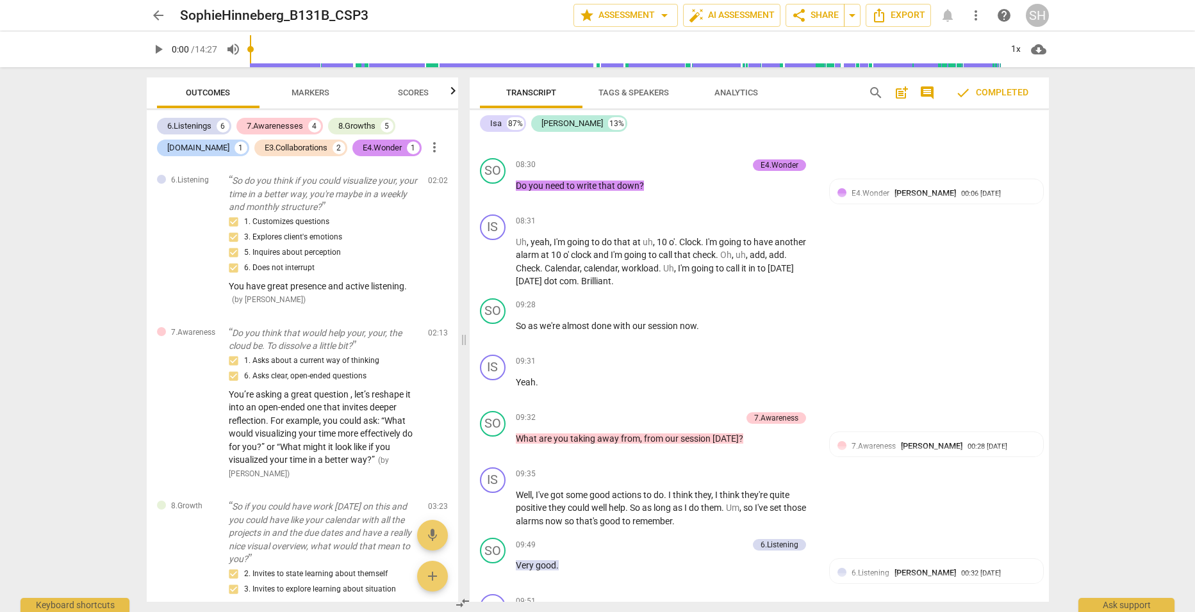
click at [1147, 268] on div "arrow_back SophieHinneberg_B131B_CSP3 edit star Assessment arrow_drop_down auto…" at bounding box center [597, 306] width 1195 height 612
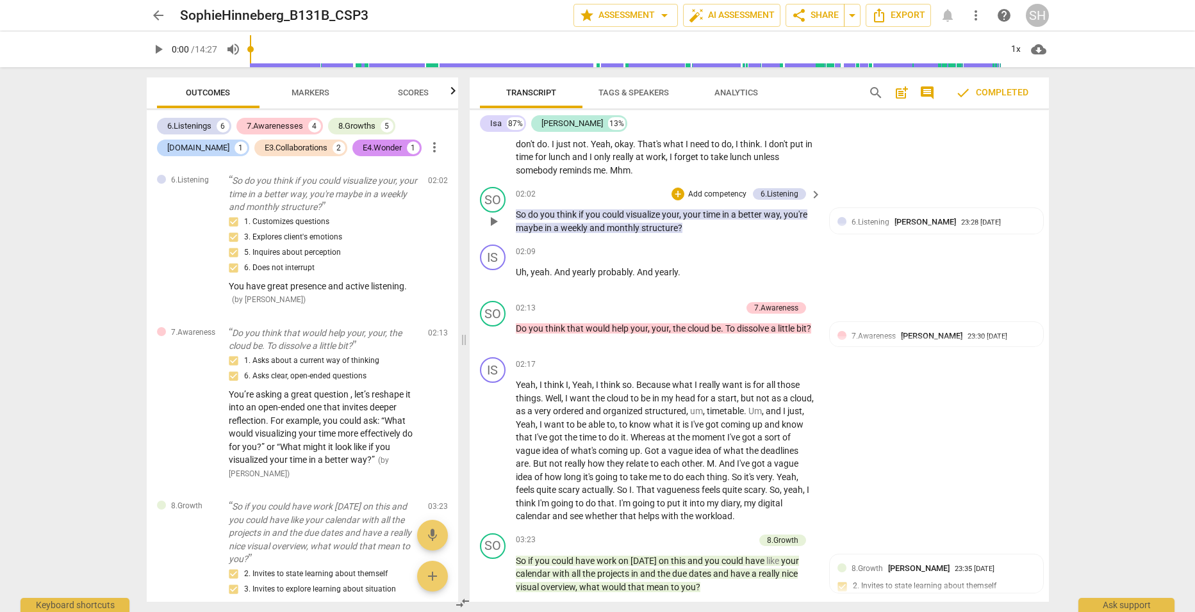
scroll to position [1058, 0]
click at [735, 88] on span "Analytics" at bounding box center [736, 93] width 44 height 10
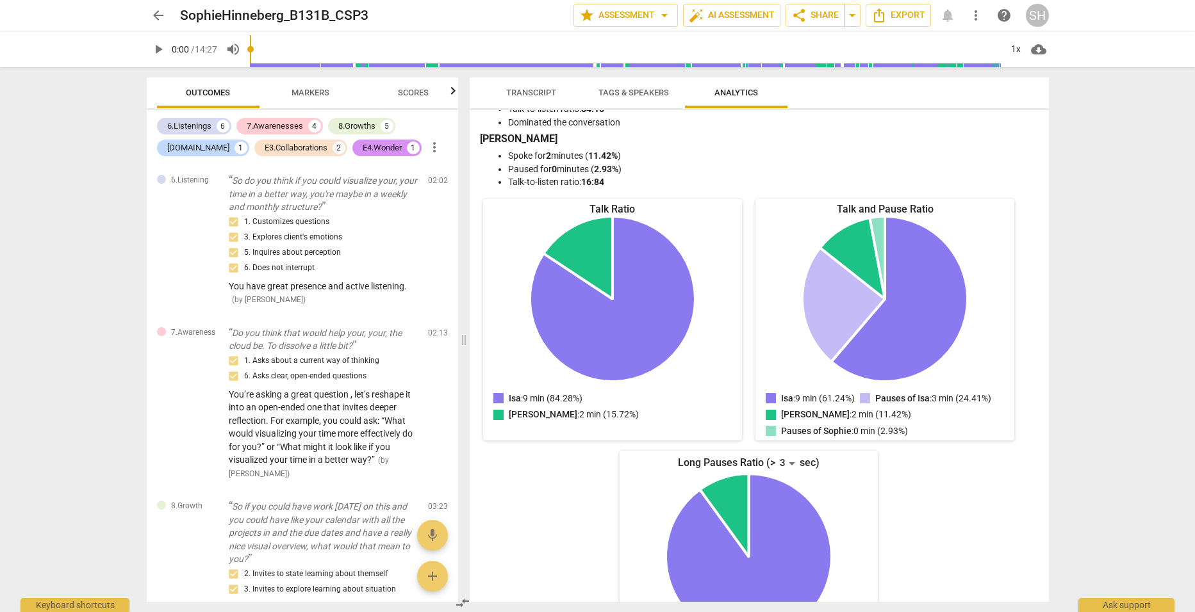
scroll to position [0, 0]
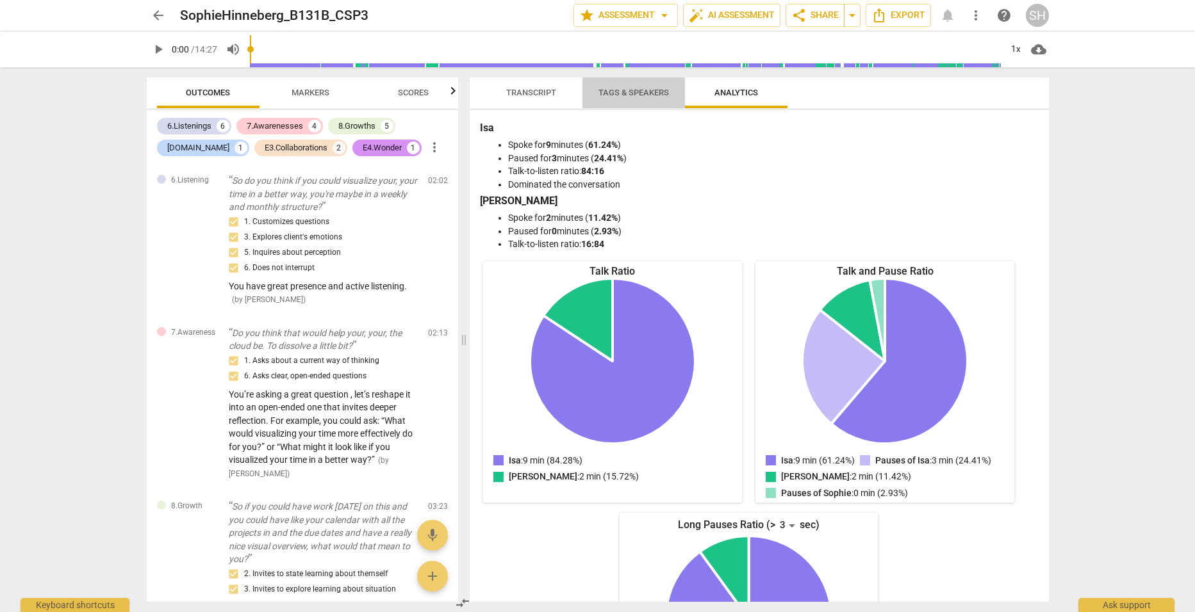
click at [635, 94] on span "Tags & Speakers" at bounding box center [633, 93] width 70 height 10
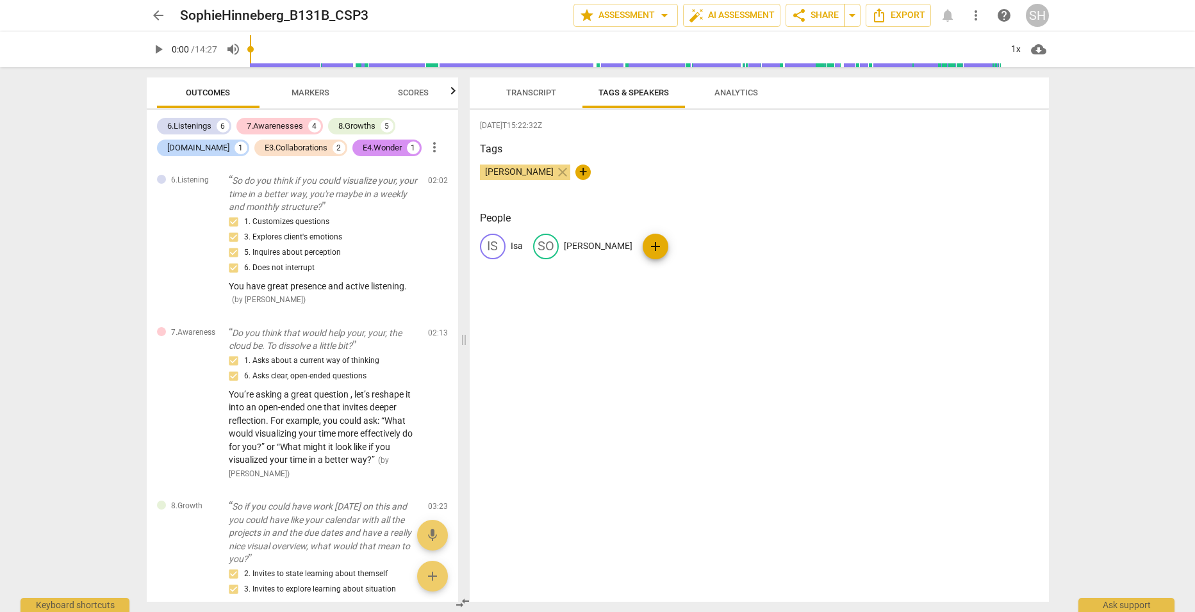
click at [417, 88] on span "Scores" at bounding box center [413, 93] width 31 height 10
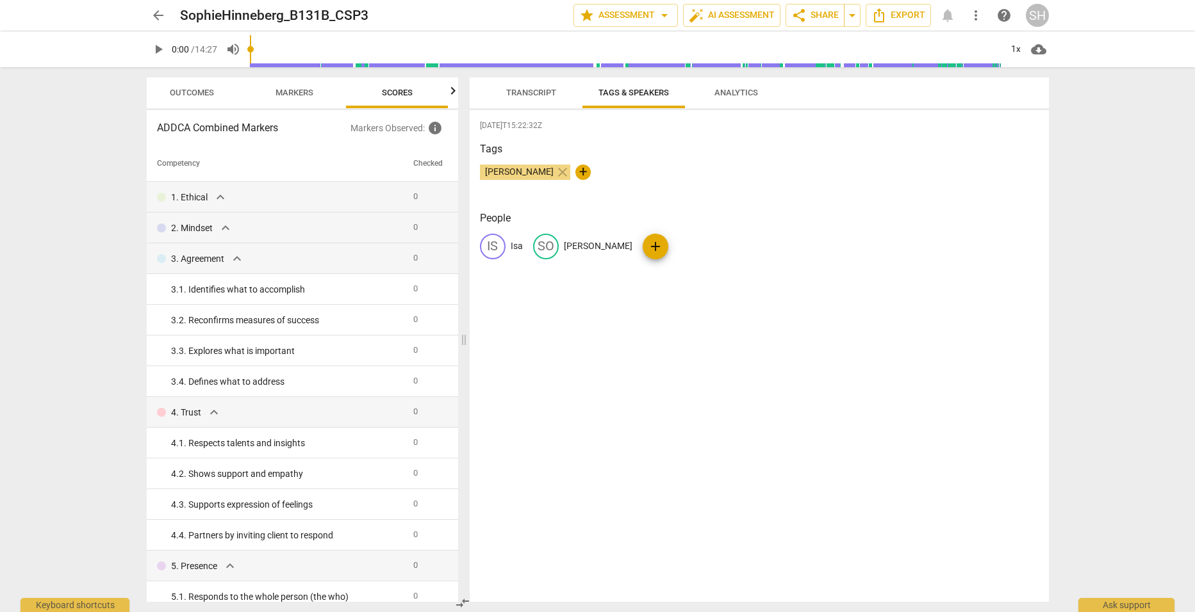
scroll to position [0, 17]
click at [290, 96] on span "Markers" at bounding box center [294, 93] width 38 height 10
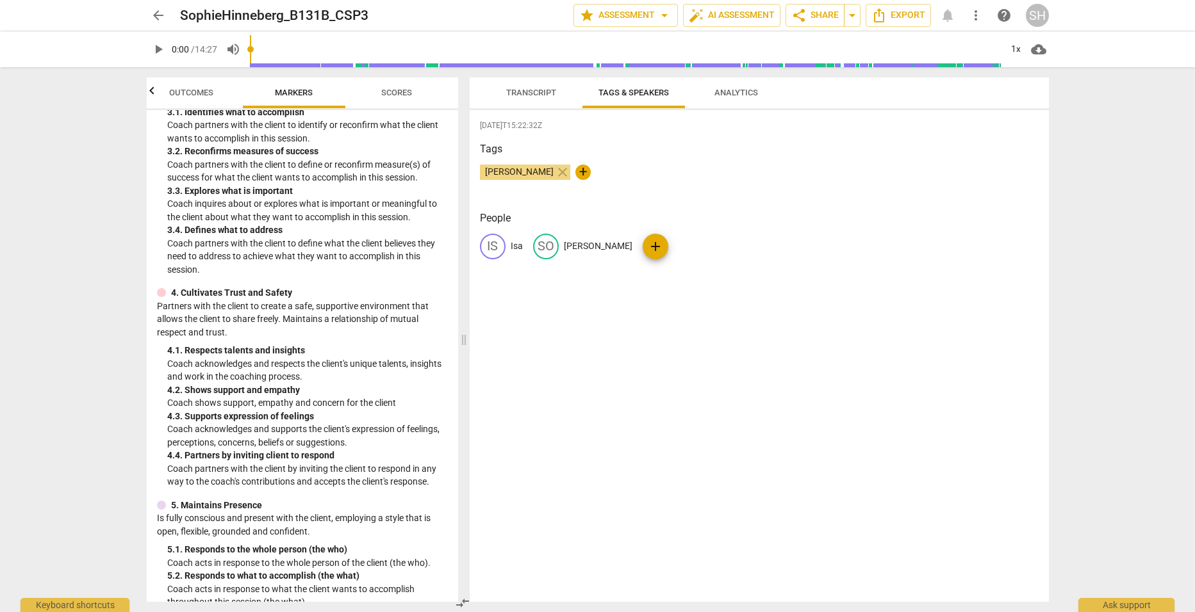
scroll to position [0, 0]
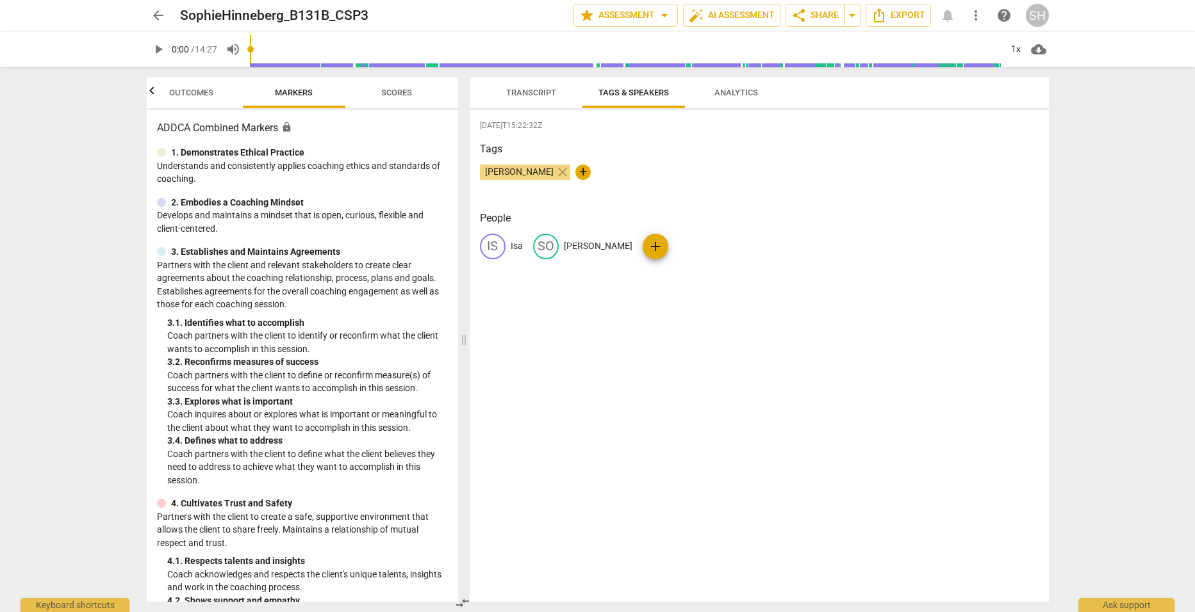
click at [181, 94] on span "Outcomes" at bounding box center [191, 93] width 44 height 10
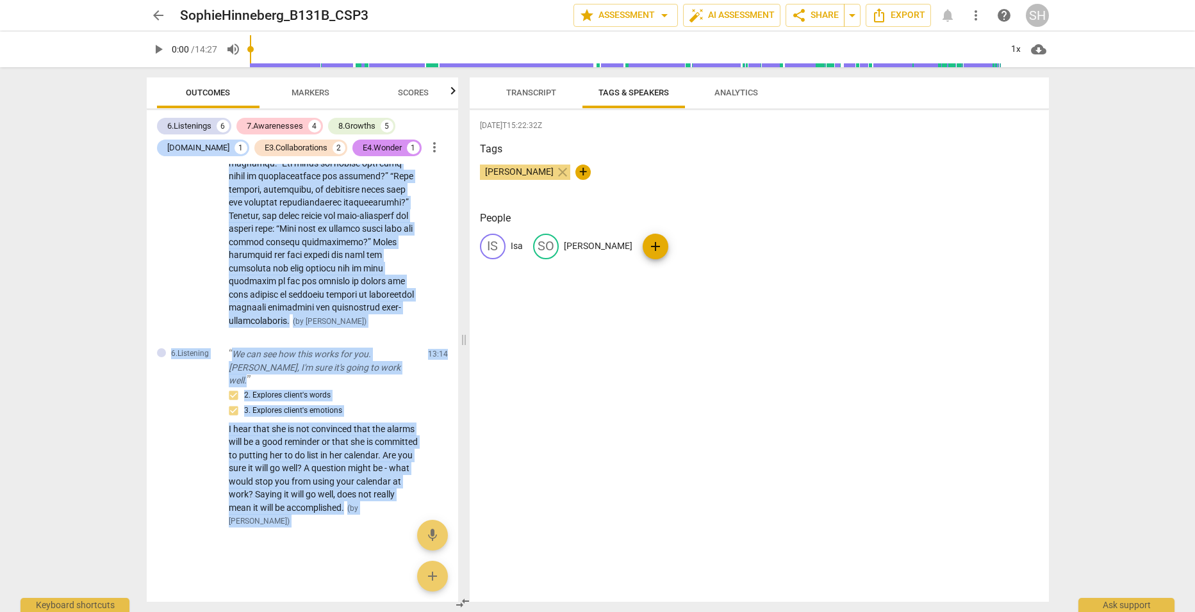
scroll to position [5319, 0]
drag, startPoint x: 145, startPoint y: 178, endPoint x: 298, endPoint y: 542, distance: 394.5
click at [298, 542] on div "Outcomes Markers Scores 6.Listenings 6 7.Awarenesses 4 8.Growths 5 [DOMAIN_NAME…" at bounding box center [299, 339] width 327 height 545
copy div "4.Loremipsu Do si ame conse ad eli seddo eiusmodte inci, utla etdo ma a enimad …"
